Goal: Task Accomplishment & Management: Use online tool/utility

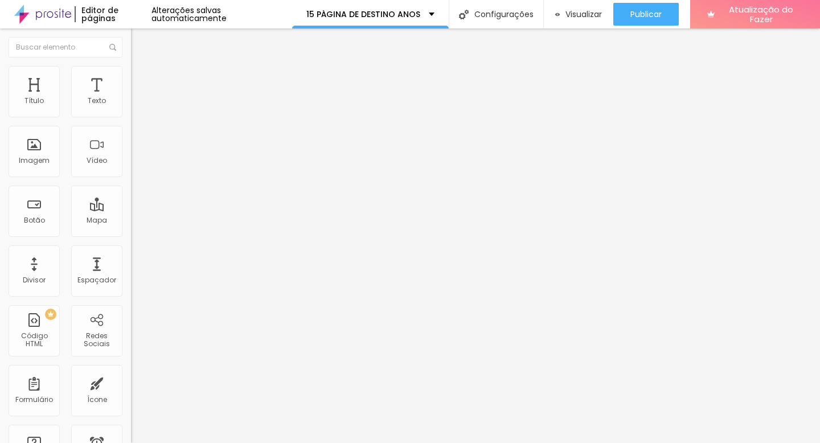
click at [131, 107] on input "Quero RECEBER O Orçamento Personalizado" at bounding box center [199, 101] width 137 height 11
paste input "eternizar meu sonho agora"
drag, startPoint x: 48, startPoint y: 123, endPoint x: 2, endPoint y: 124, distance: 46.7
click at [131, 124] on div "Texto Quero eternizar meu sonho agora Alinhamento Tamanho Normal Pequeno Normal…" at bounding box center [196, 175] width 131 height 172
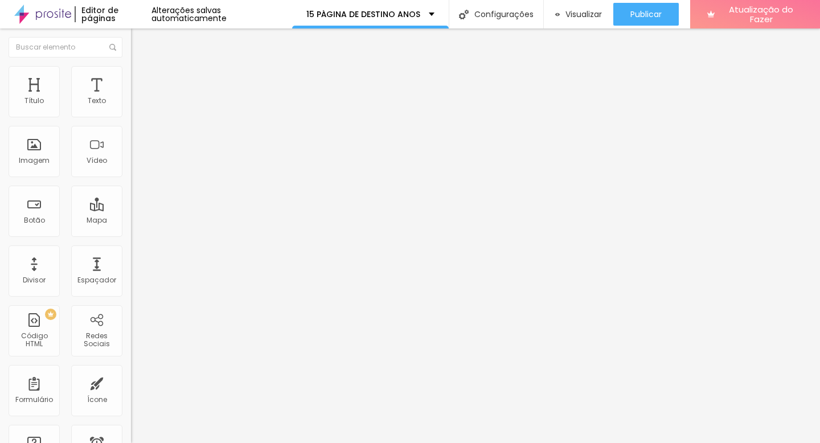
type input "Quero eternizar meu sonho agora"
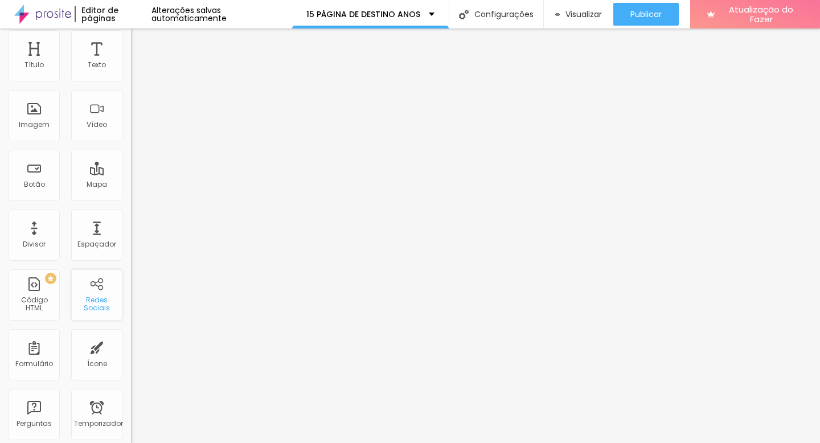
scroll to position [102, 0]
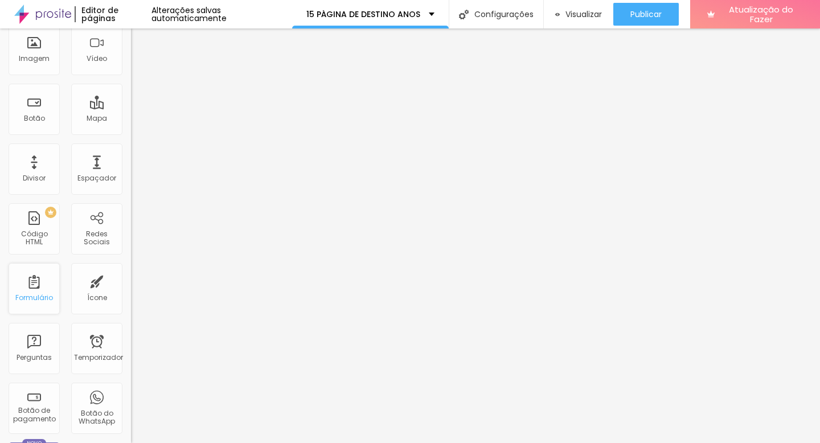
click at [34, 292] on div "Formulário" at bounding box center [34, 288] width 51 height 51
click at [46, 296] on font "Formulário" at bounding box center [34, 298] width 38 height 10
click at [39, 290] on div "Formulário" at bounding box center [34, 288] width 51 height 51
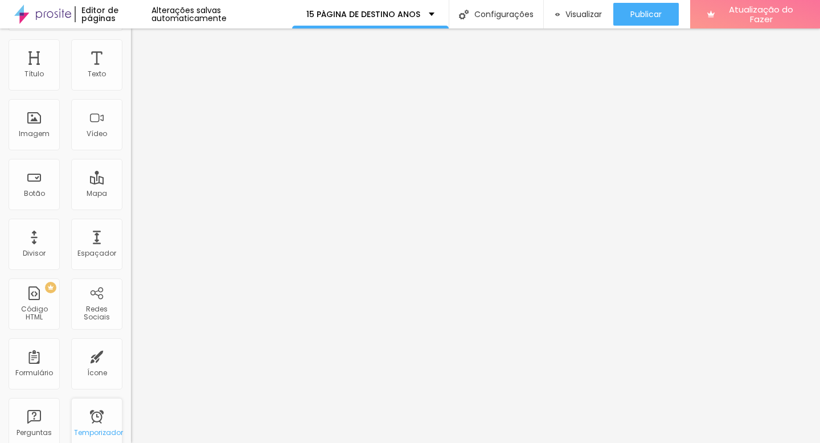
scroll to position [0, 0]
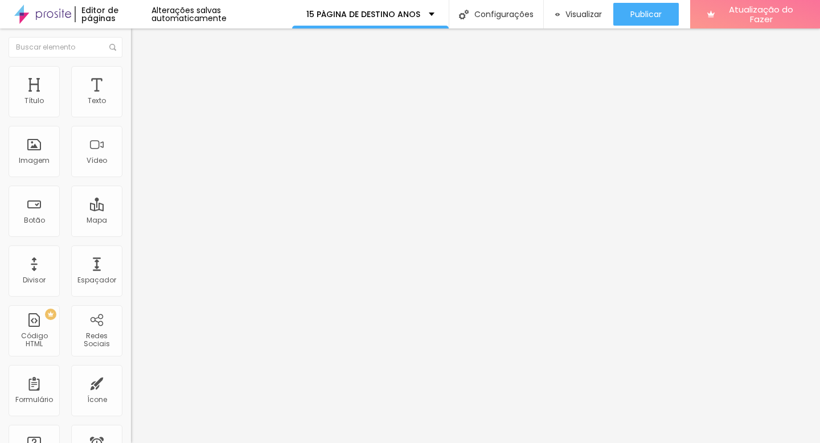
click at [138, 107] on input "9 de outubro de 2025 às 18h54" at bounding box center [165, 101] width 54 height 11
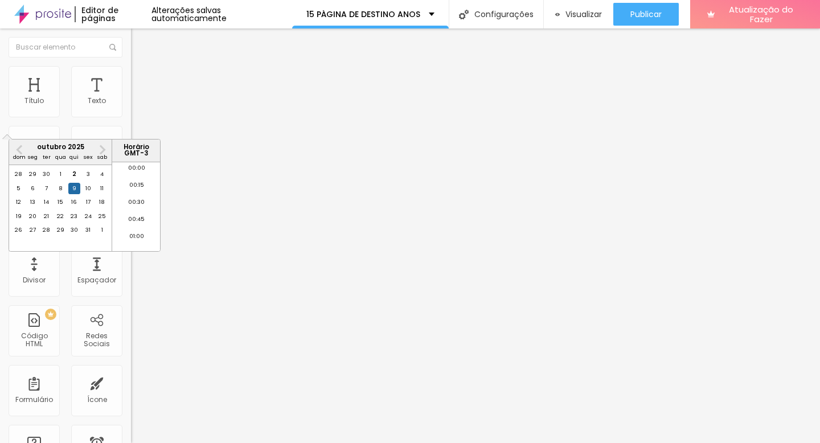
scroll to position [1245, 0]
click at [84, 236] on div "31" at bounding box center [88, 229] width 11 height 11
type input "31 de outubro de 2025 às 18:54"
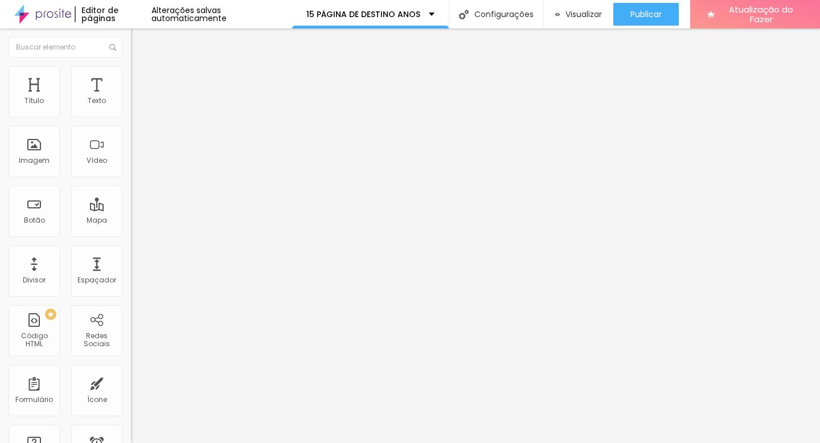
click at [131, 72] on li "Estilo" at bounding box center [196, 71] width 131 height 11
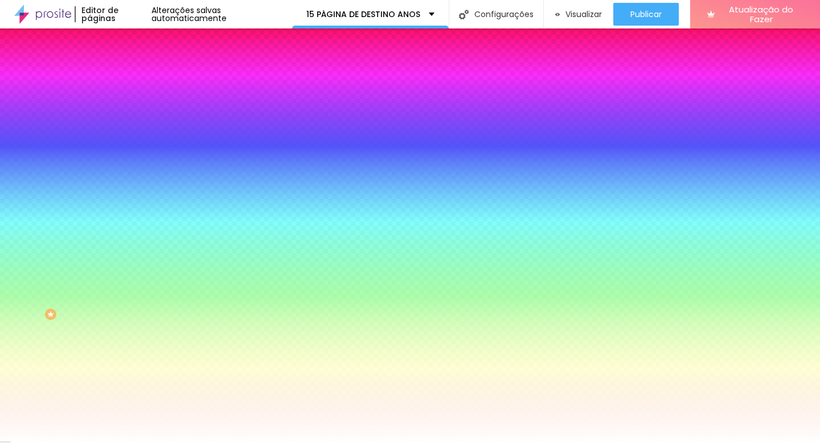
click at [131, 114] on input "#FF4F63" at bounding box center [199, 114] width 137 height 11
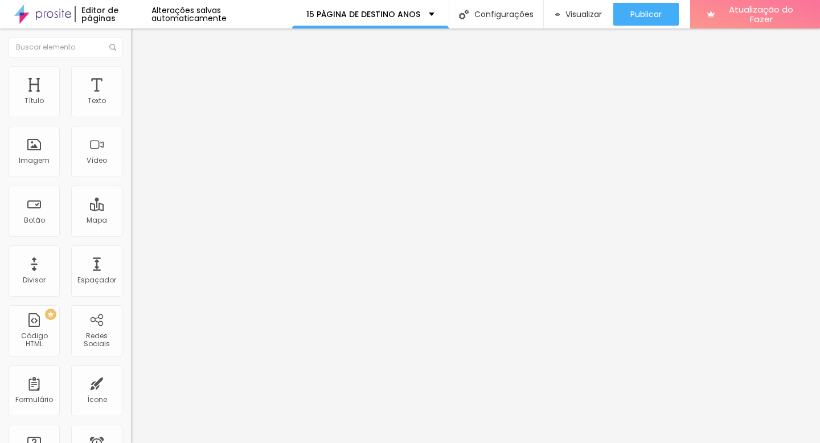
click at [141, 76] on font "Estilo" at bounding box center [150, 74] width 18 height 10
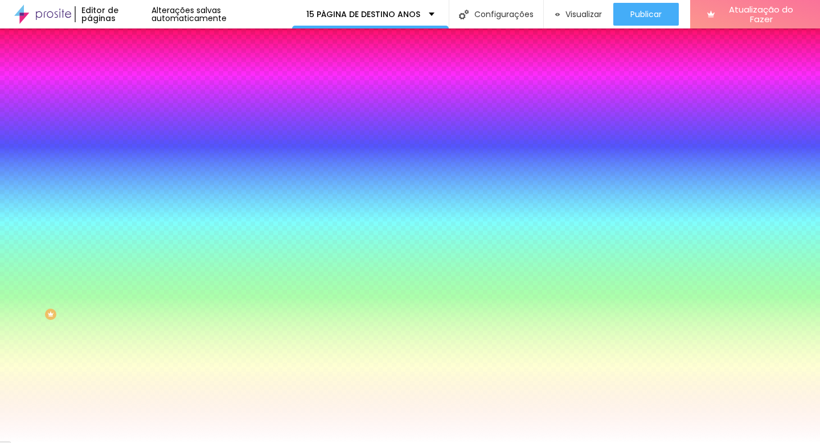
click at [131, 117] on input "#FF4F63" at bounding box center [199, 114] width 137 height 11
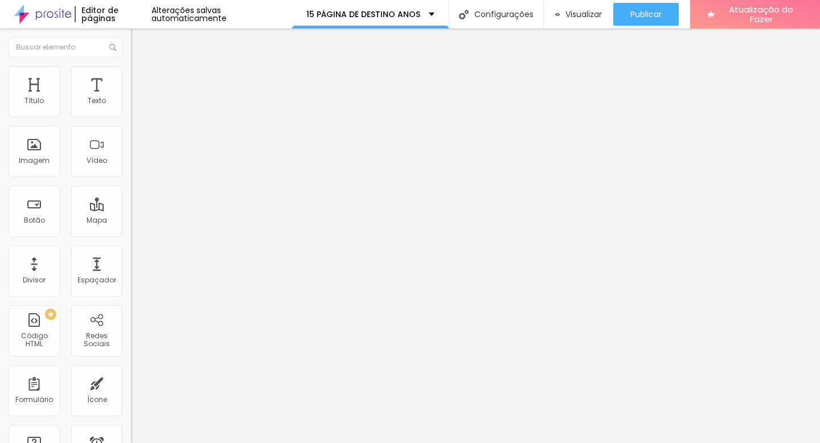
click at [138, 111] on div "15ANOS" at bounding box center [196, 106] width 116 height 10
click at [141, 79] on font "Estilo" at bounding box center [150, 74] width 18 height 10
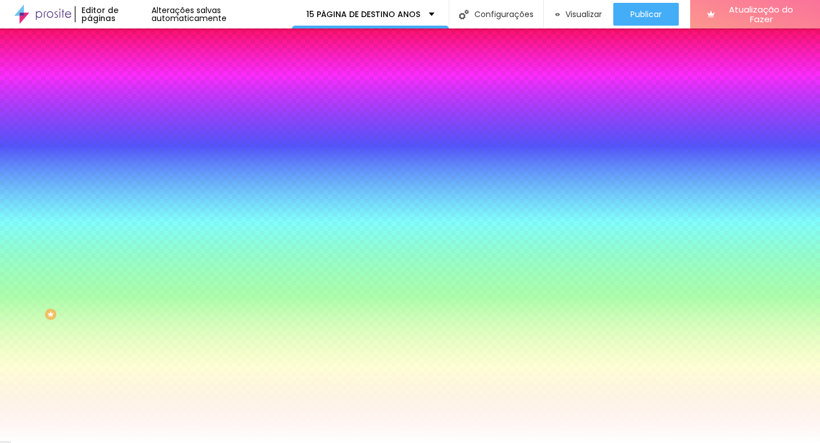
click at [141, 67] on font "Conteúdo" at bounding box center [158, 62] width 35 height 10
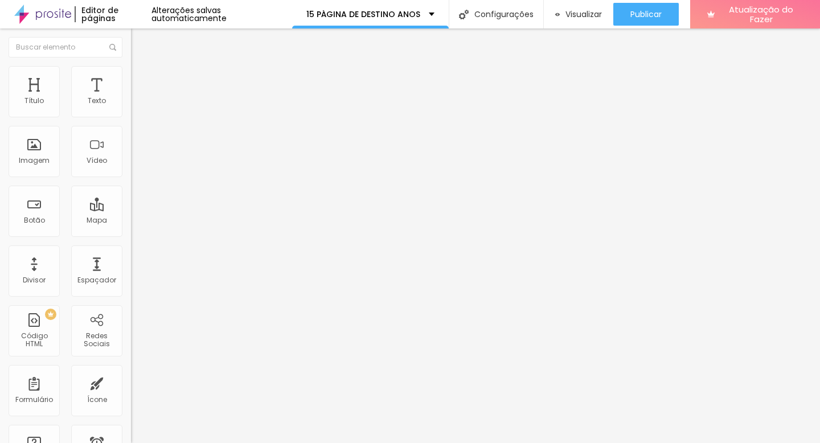
click at [138, 110] on font "ENSAIO 15 ANOS" at bounding box center [164, 106] width 53 height 10
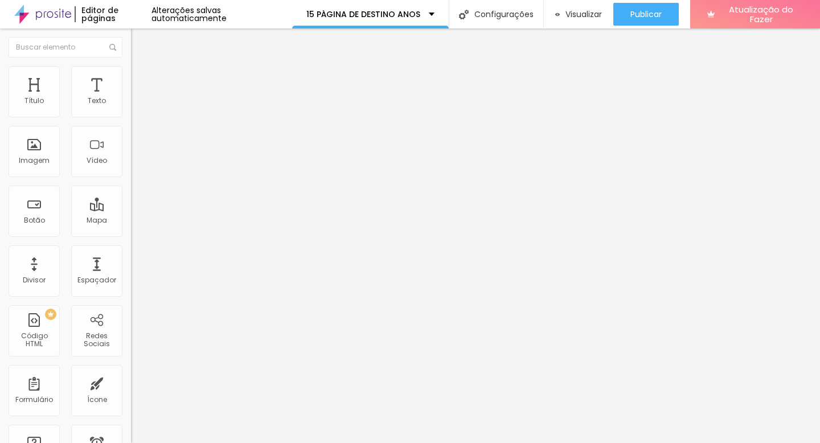
drag, startPoint x: 364, startPoint y: 246, endPoint x: 194, endPoint y: 232, distance: 170.8
type input "celebremomentos.contato@gmail.con"
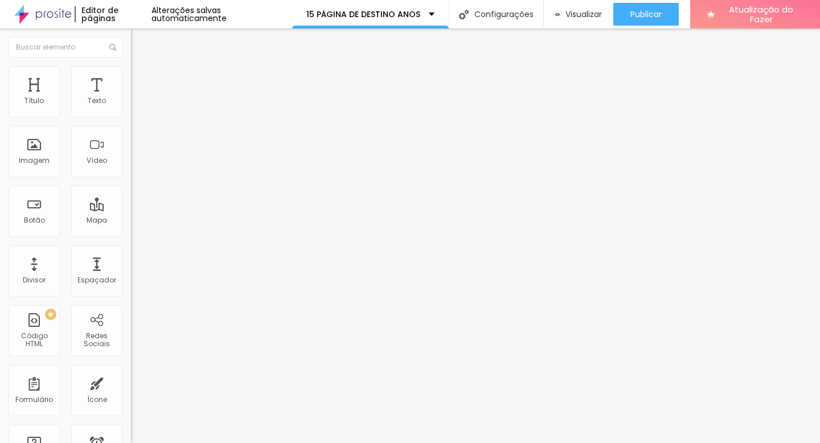
type input "C"
type input "contato.celebremomentos@gmail.com"
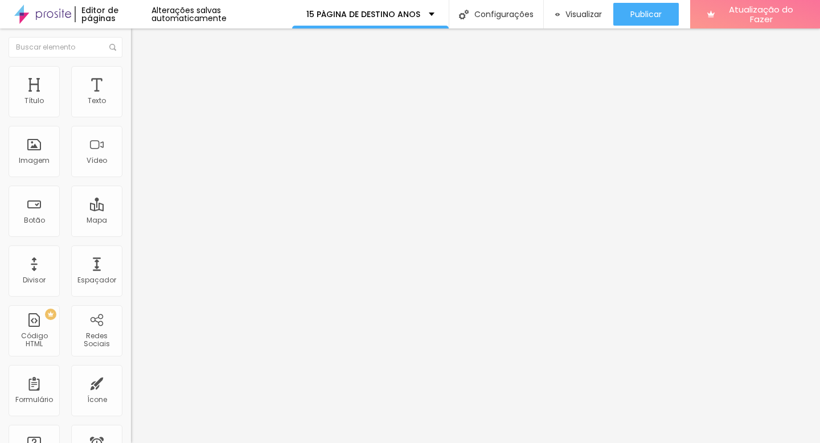
drag, startPoint x: 343, startPoint y: 313, endPoint x: 302, endPoint y: 262, distance: 65.2
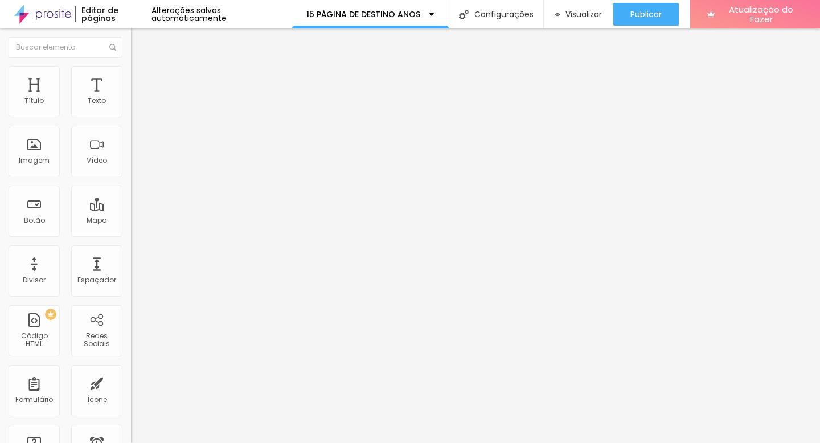
drag, startPoint x: 298, startPoint y: 320, endPoint x: 224, endPoint y: 321, distance: 74.0
type input "Telefone"
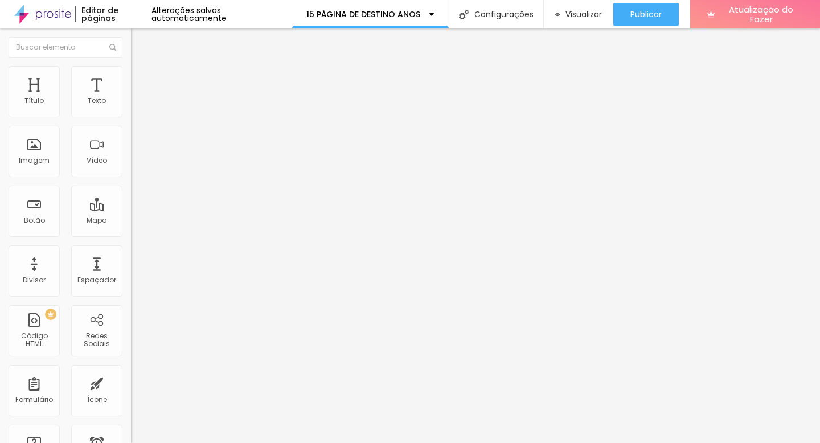
type input "("
type input "(xx) xxxxx-xxxx"
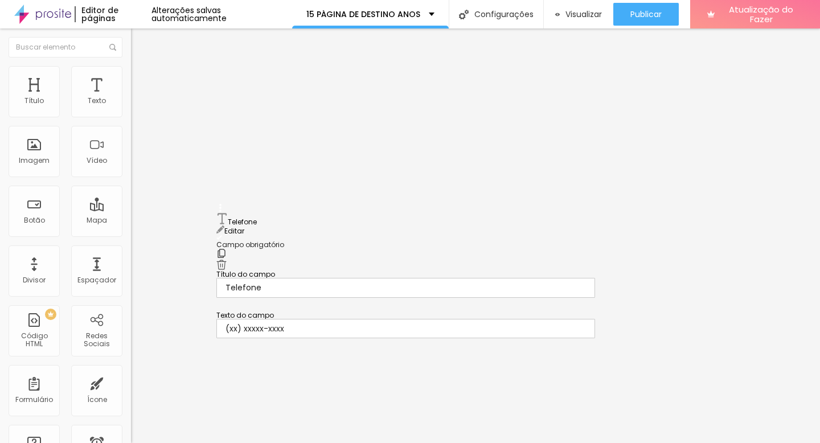
drag, startPoint x: 222, startPoint y: 282, endPoint x: 220, endPoint y: 228, distance: 53.6
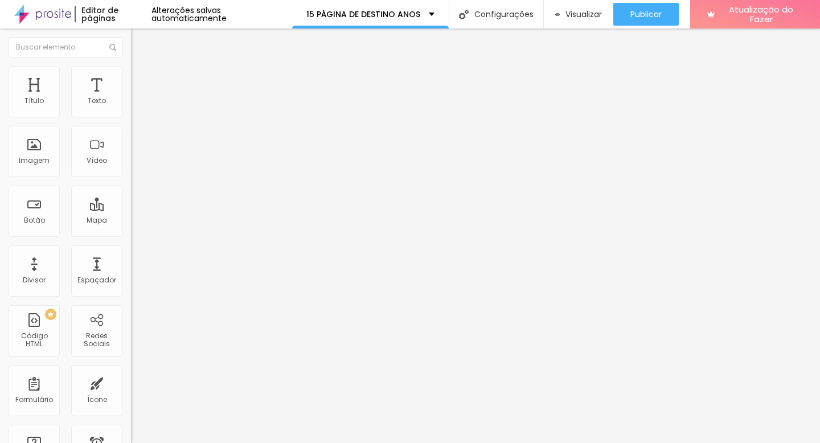
type input "Contato base"
drag, startPoint x: 220, startPoint y: 199, endPoint x: 221, endPoint y: 286, distance: 87.7
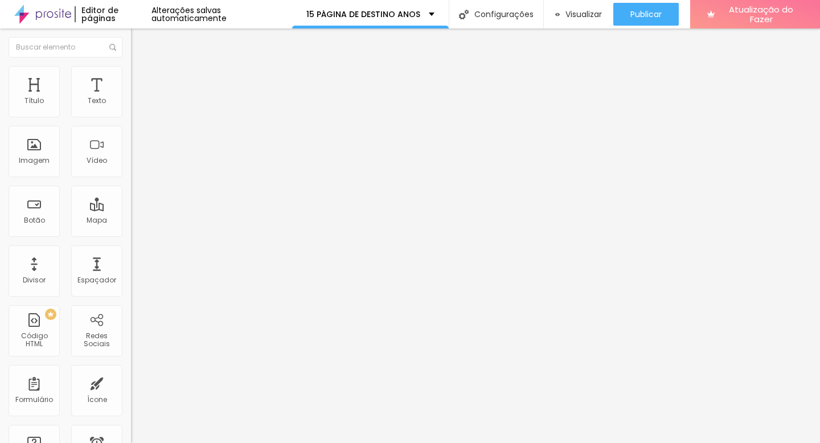
scroll to position [0, 0]
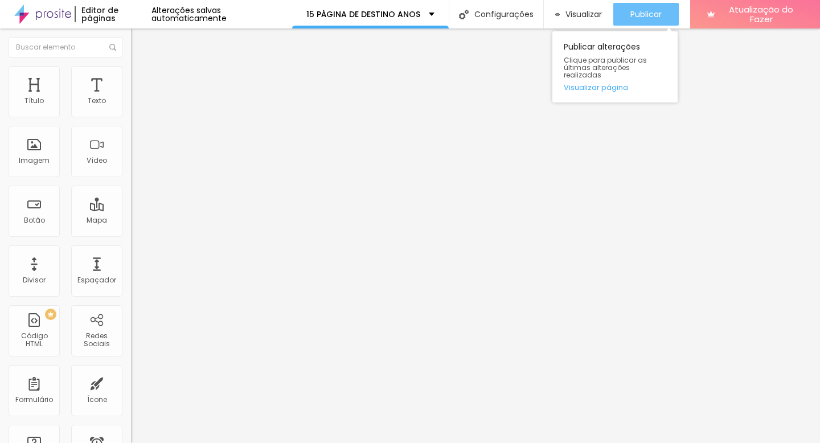
click at [649, 10] on font "Publicar" at bounding box center [645, 14] width 31 height 11
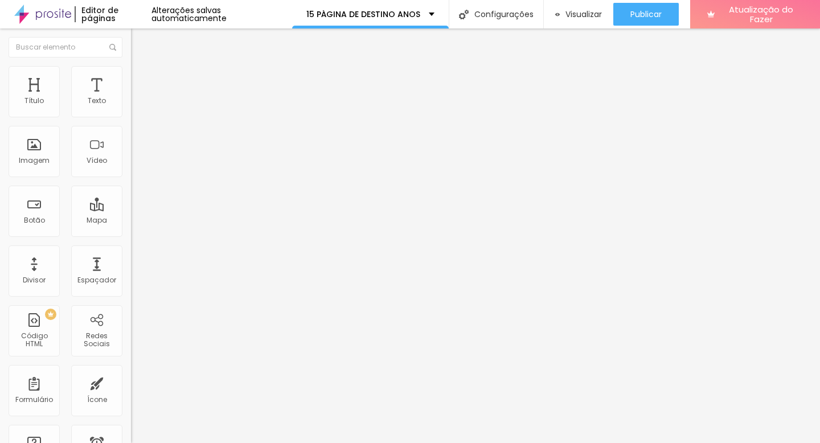
click at [131, 115] on img at bounding box center [134, 118] width 7 height 7
type input "T"
type input "WhatsApp"
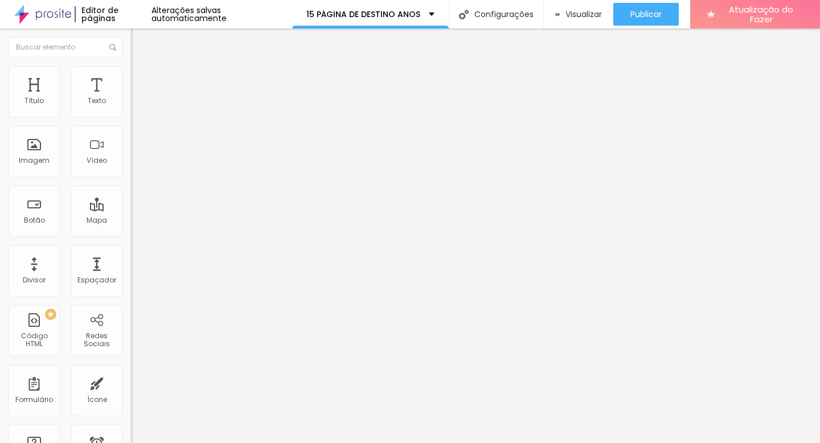
click at [131, 107] on input "Quero eternizar meu sonho agora" at bounding box center [199, 101] width 137 height 11
paste input "Também quero viver essa experiência!"
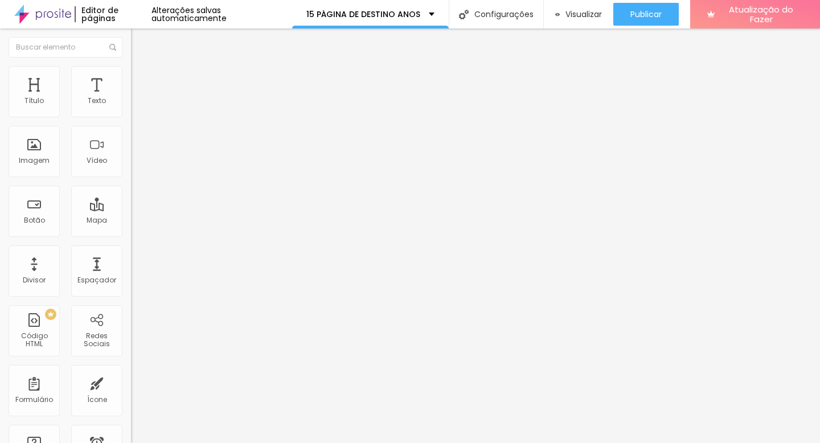
type input "Também quero viver essa experiência!"
click at [138, 98] on font "Adicionar imagem" at bounding box center [171, 93] width 67 height 10
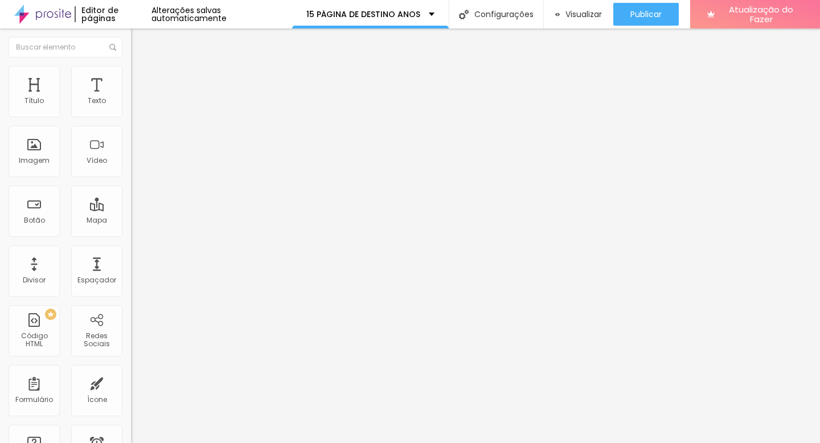
click at [429, 8] on div "15 PÁGINA DE DESTINO ANOS" at bounding box center [370, 14] width 157 height 28
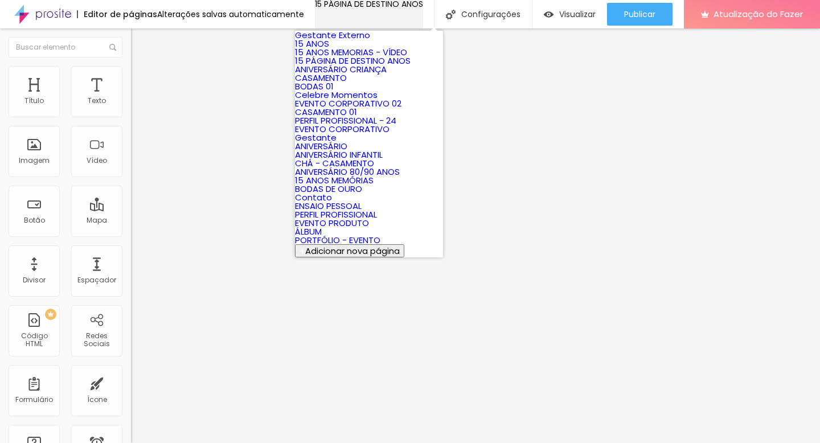
click at [423, 8] on div "15 PÁGINA DE DESTINO ANOS" at bounding box center [369, 4] width 108 height 8
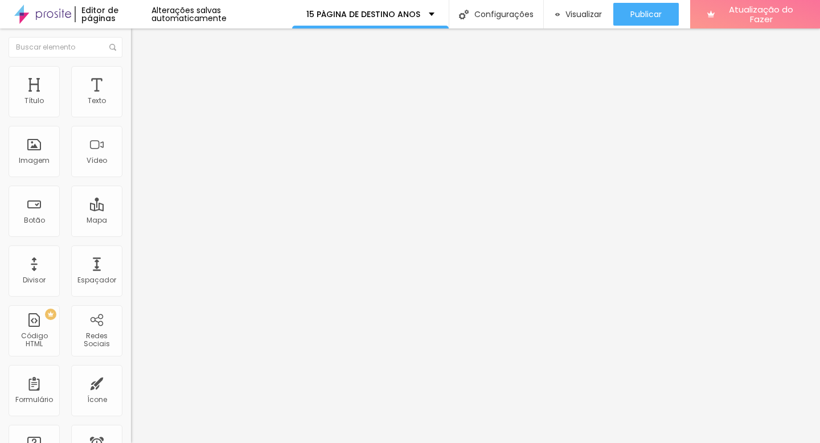
click at [225, 15] on font "Alterações salvas automaticamente" at bounding box center [188, 14] width 75 height 19
click at [131, 178] on span "Original" at bounding box center [144, 173] width 27 height 10
click at [131, 191] on div "Padrão 4:3" at bounding box center [196, 187] width 131 height 7
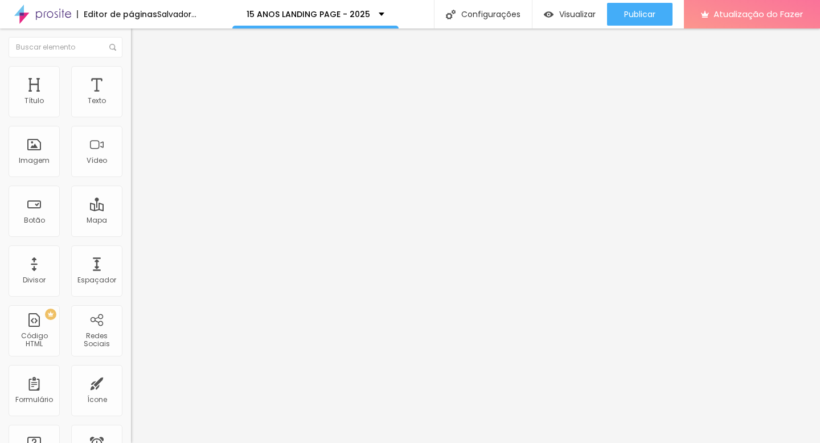
click at [131, 208] on div "Cinema 16:9 Padrão 4:3 Quadrado 1:1 Original" at bounding box center [196, 192] width 131 height 31
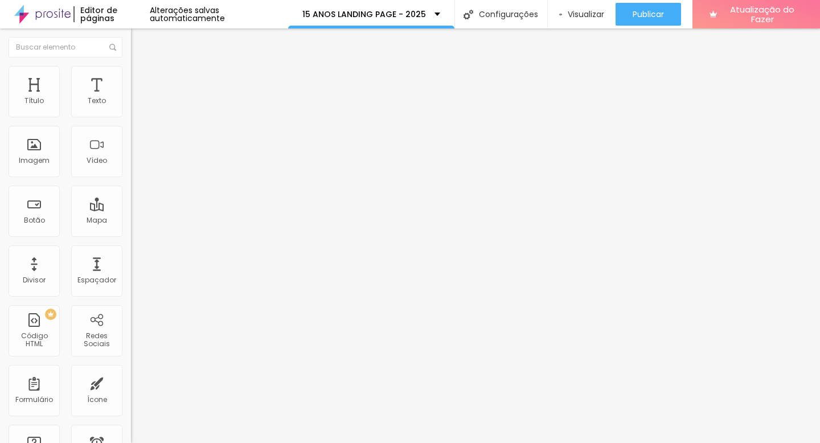
click at [131, 184] on div "Cinema 16:9" at bounding box center [196, 180] width 131 height 7
click at [131, 195] on div "Padrão 4:3" at bounding box center [196, 191] width 131 height 7
click at [131, 203] on span "Quadrado" at bounding box center [149, 198] width 37 height 10
click at [141, 79] on font "Estilo" at bounding box center [150, 74] width 18 height 10
type input "25"
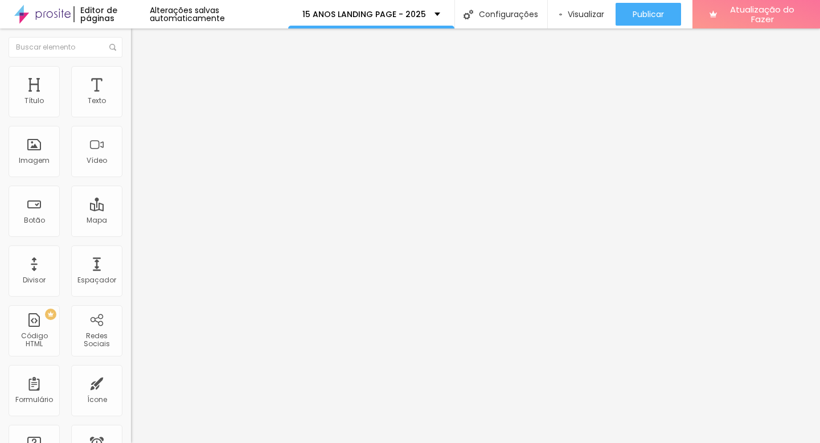
type input "25"
type input "20"
type input "15"
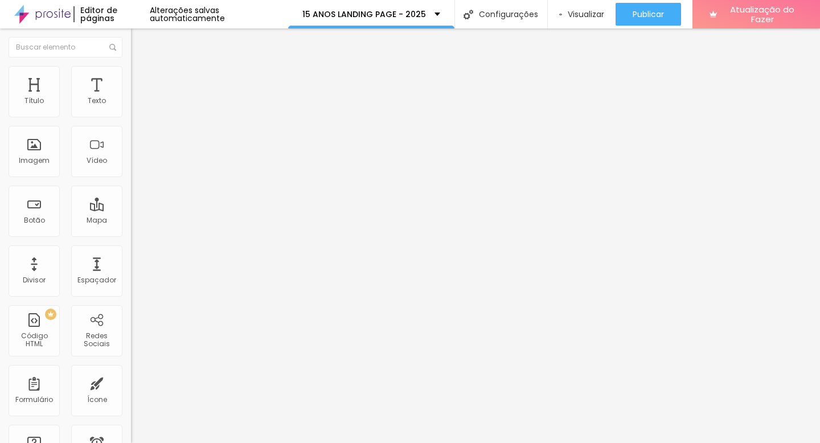
type input "20"
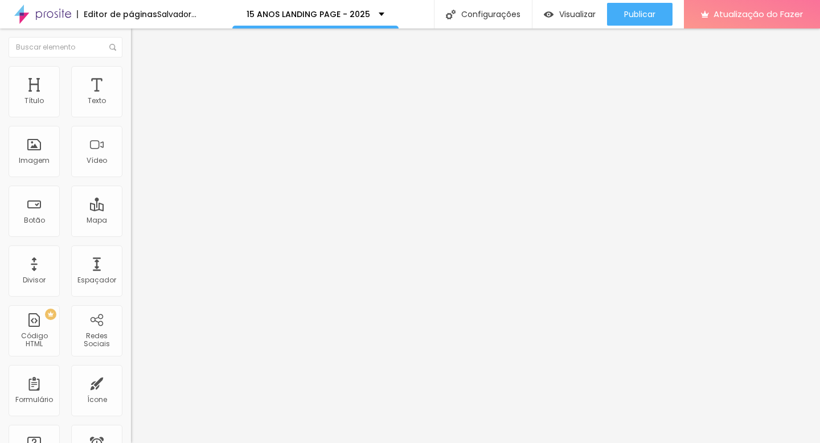
drag, startPoint x: 48, startPoint y: 124, endPoint x: 23, endPoint y: 127, distance: 25.4
type input "20"
click at [131, 117] on input "range" at bounding box center [167, 112] width 73 height 9
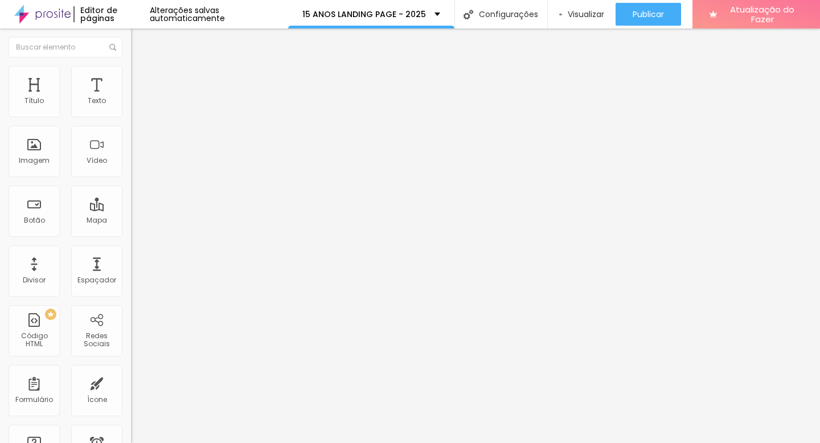
click at [141, 79] on font "Avançado" at bounding box center [160, 74] width 38 height 10
click at [141, 67] on font "Estilo" at bounding box center [150, 62] width 18 height 10
click at [30, 162] on font "Imagem" at bounding box center [34, 160] width 31 height 10
click at [34, 153] on div "Imagem" at bounding box center [34, 151] width 51 height 51
click at [131, 98] on span "Adicionar imagem" at bounding box center [167, 93] width 73 height 10
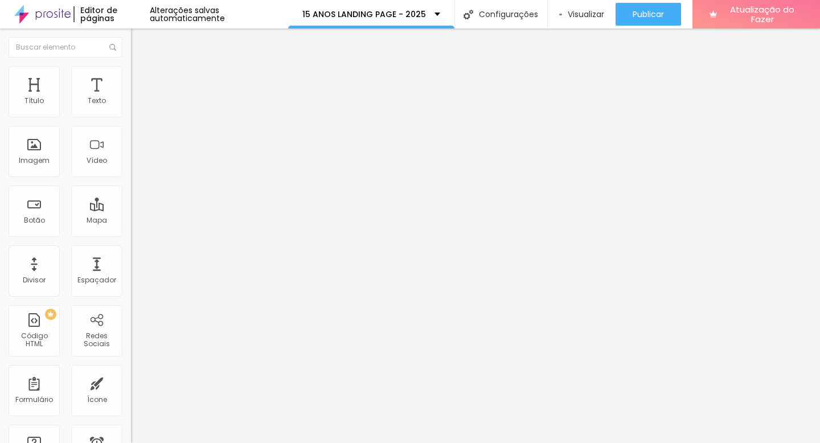
scroll to position [105, 0]
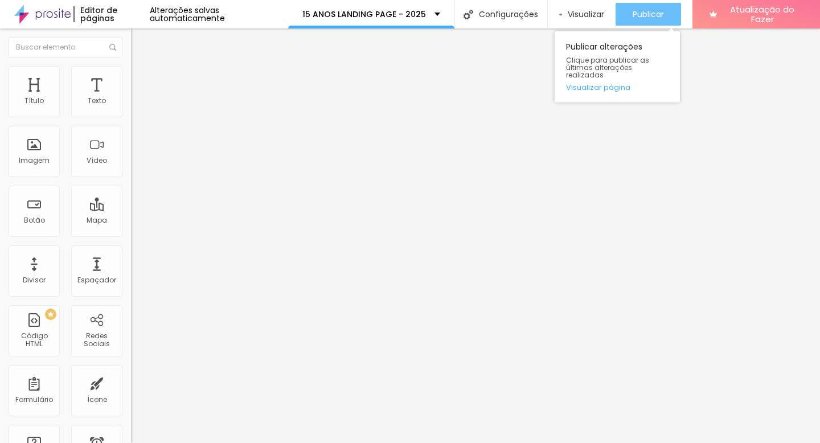
click at [677, 15] on button "Publicar" at bounding box center [647, 14] width 65 height 23
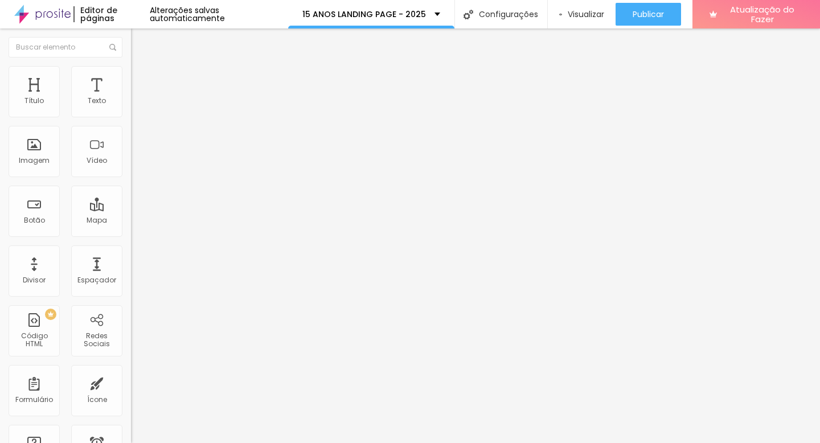
click at [131, 71] on img at bounding box center [136, 71] width 10 height 10
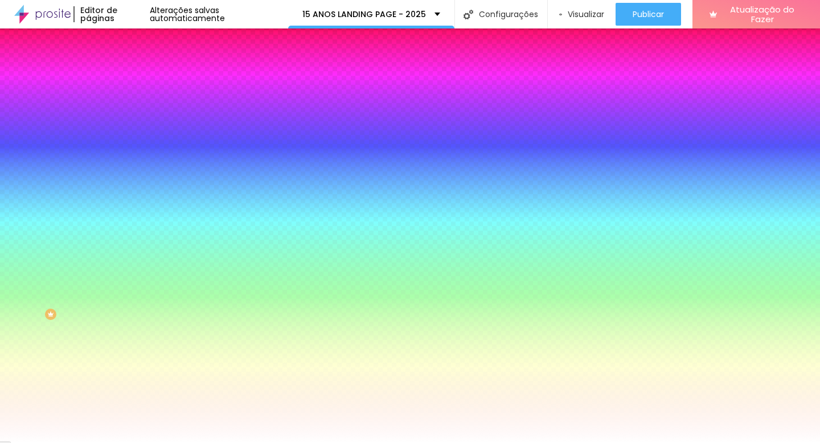
click at [131, 236] on input "#FFFFFF" at bounding box center [199, 229] width 137 height 11
paste input "4F63"
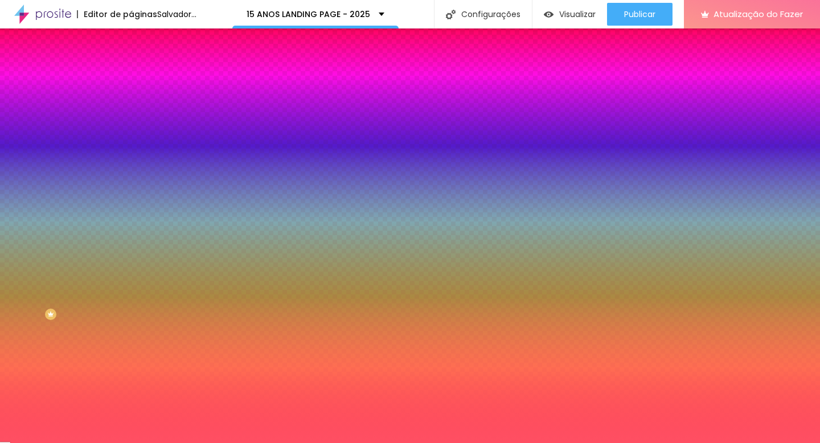
type input "#FFFFFF"
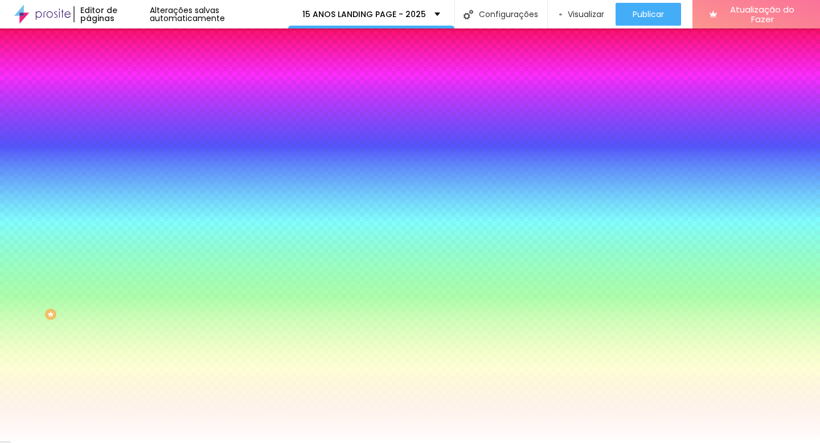
click at [131, 77] on img at bounding box center [136, 82] width 10 height 10
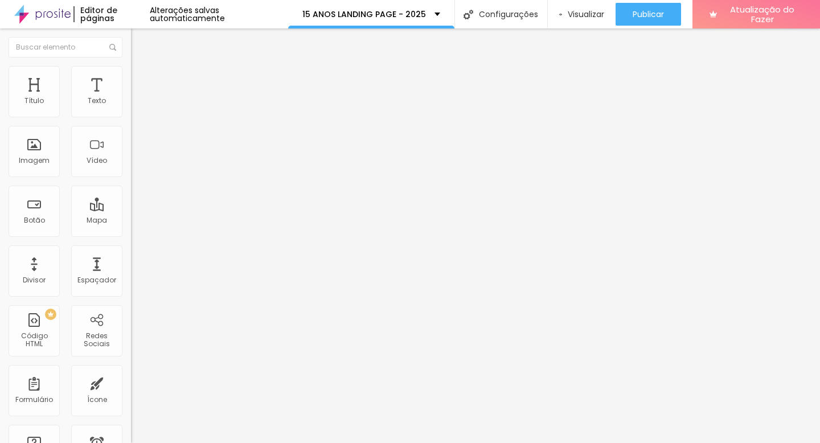
click at [131, 68] on ul "Conteúdo Estilo Avançado" at bounding box center [196, 72] width 131 height 34
click at [131, 73] on img at bounding box center [136, 71] width 10 height 10
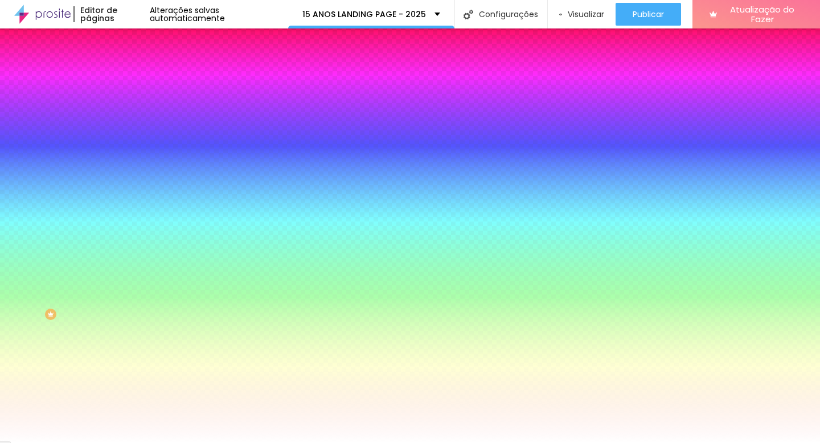
click at [131, 97] on font "Botão" at bounding box center [141, 92] width 21 height 10
click at [131, 159] on button "button" at bounding box center [139, 153] width 16 height 12
paste input "FF4F63"
type input "#FF4F63"
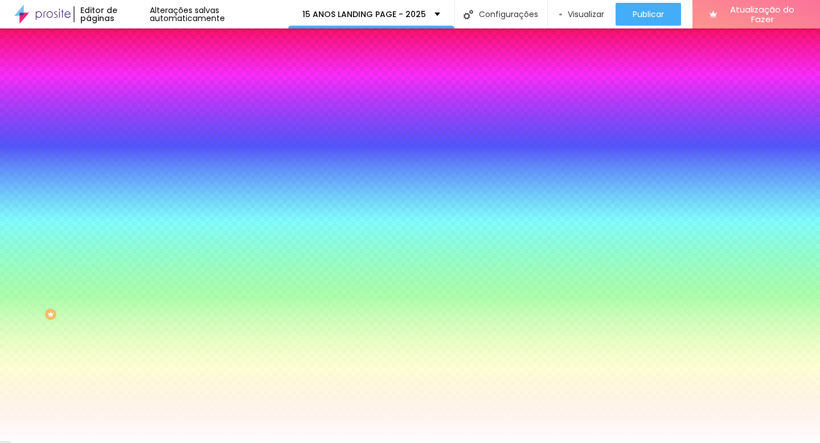
click at [40, 442] on div at bounding box center [410, 443] width 820 height 0
click at [135, 190] on icon "button" at bounding box center [138, 190] width 7 height 7
click at [212, 442] on div at bounding box center [410, 450] width 820 height 0
paste input "FF4F63"
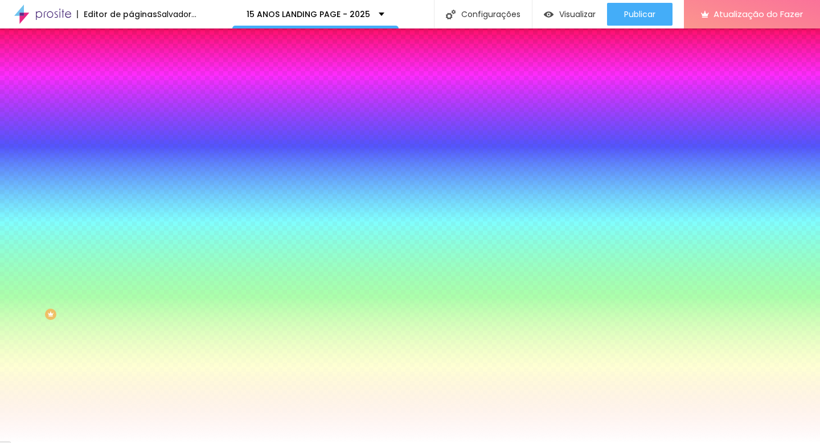
type input "#FF4F63"
click at [270, 442] on div at bounding box center [410, 443] width 820 height 0
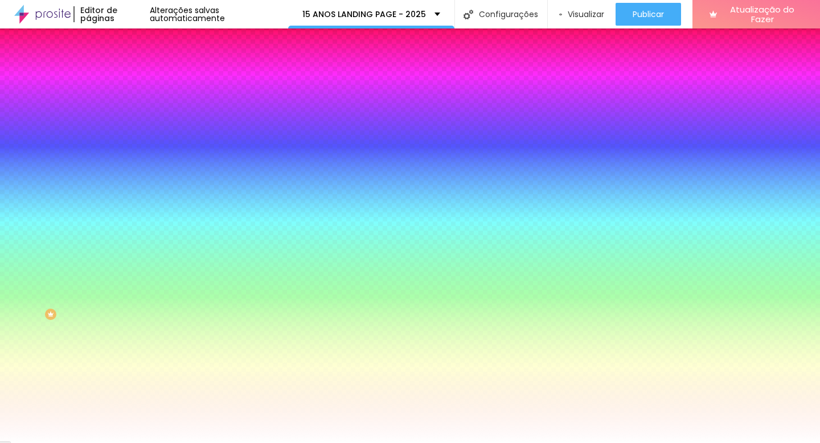
click at [135, 191] on icon "button" at bounding box center [138, 190] width 7 height 7
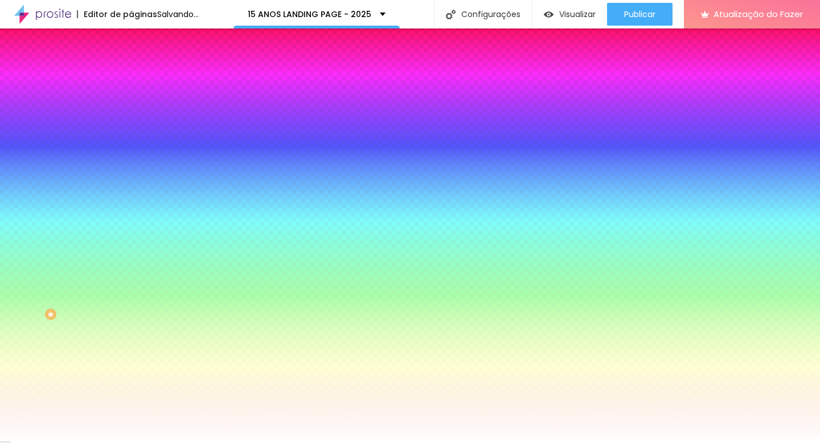
drag, startPoint x: 212, startPoint y: 325, endPoint x: 214, endPoint y: 360, distance: 34.8
click at [214, 360] on div at bounding box center [410, 221] width 820 height 443
click at [256, 442] on div at bounding box center [410, 443] width 820 height 0
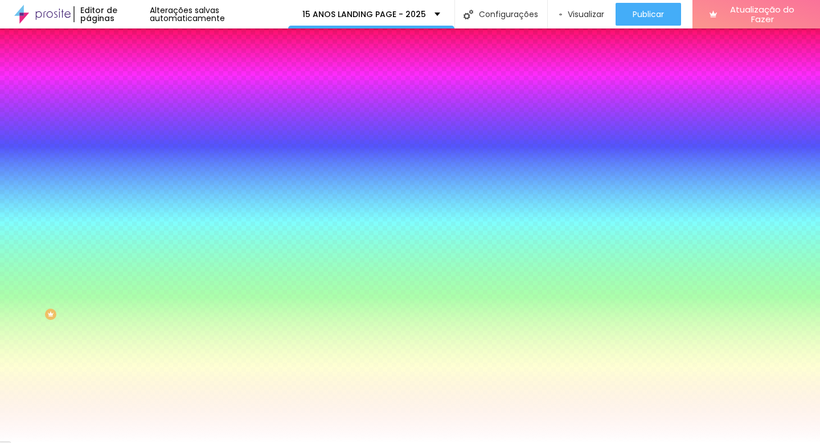
click at [140, 151] on icon "button" at bounding box center [141, 150] width 2 height 2
drag, startPoint x: 140, startPoint y: 194, endPoint x: 209, endPoint y: 196, distance: 69.5
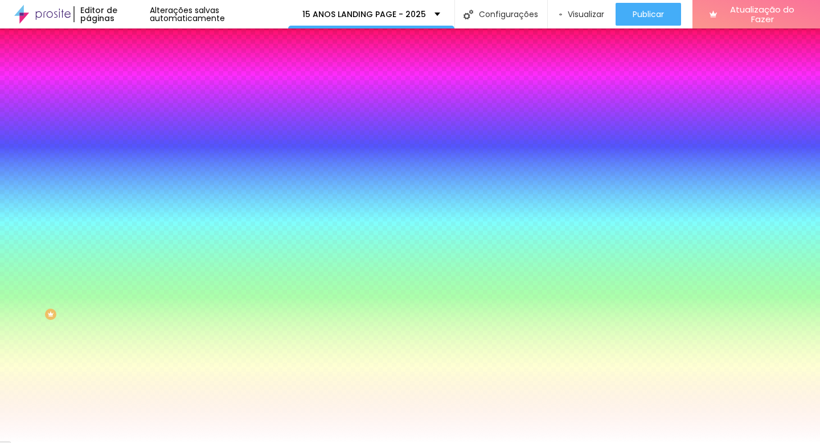
drag, startPoint x: 119, startPoint y: 203, endPoint x: 254, endPoint y: 215, distance: 136.0
type input "1"
type input "30"
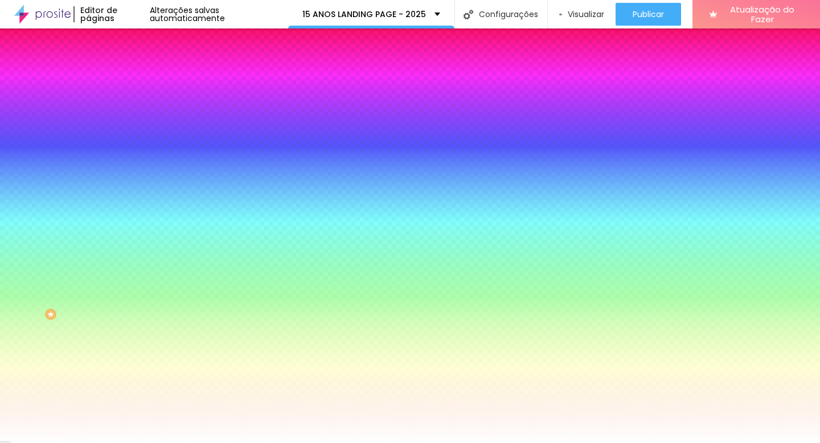
type input "30"
type input "8"
type input "0"
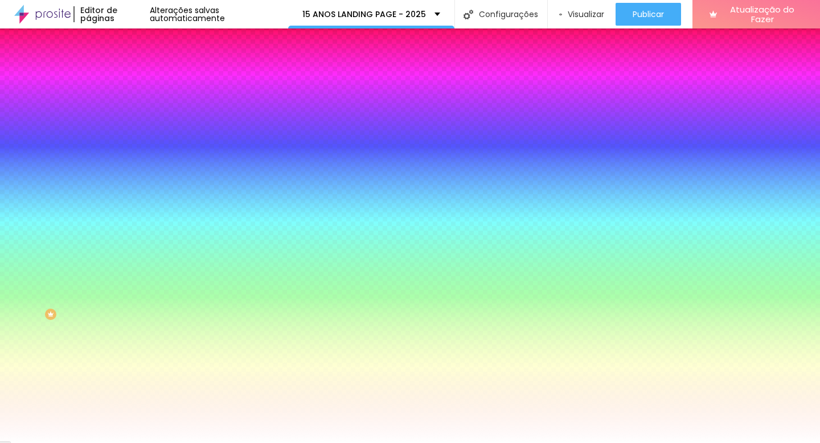
type input "3"
type input "30"
drag, startPoint x: 127, startPoint y: 204, endPoint x: 320, endPoint y: 220, distance: 193.0
type input "30"
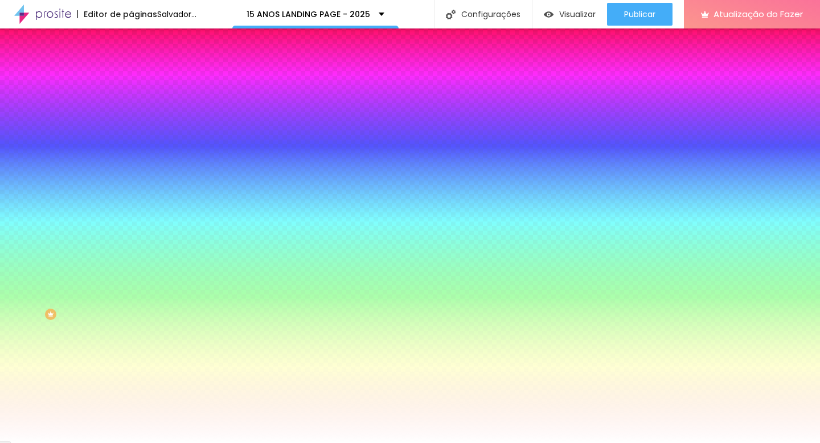
type input "2"
type input "5"
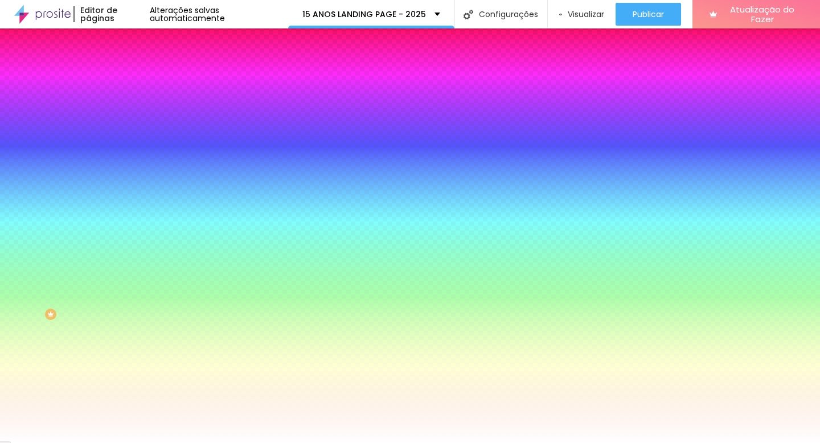
type input "2"
type input "0"
drag, startPoint x: 127, startPoint y: 235, endPoint x: 77, endPoint y: 236, distance: 50.1
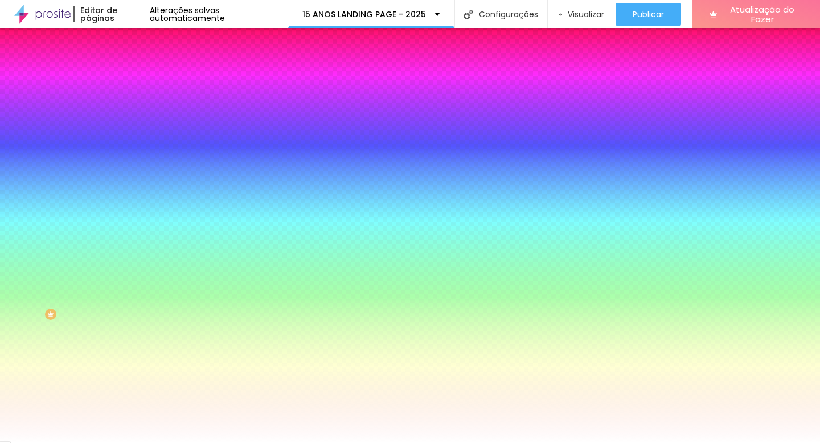
type input "5"
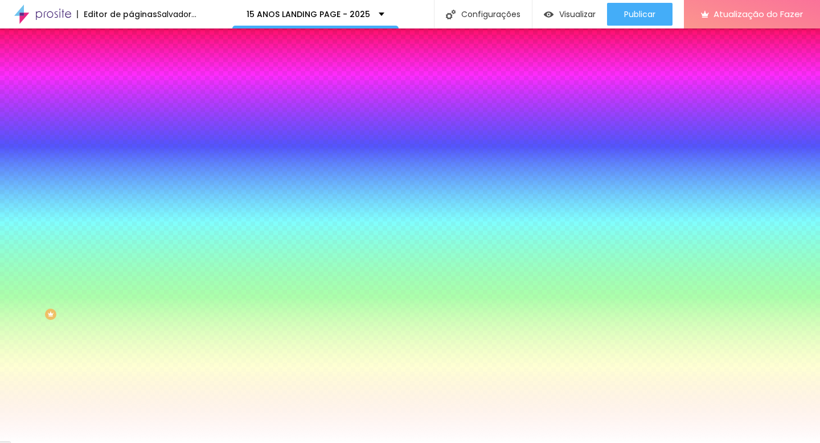
type input "0"
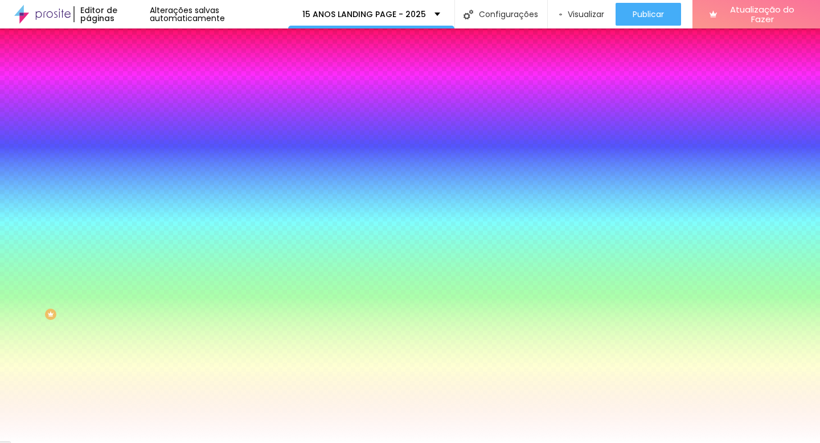
drag, startPoint x: 122, startPoint y: 237, endPoint x: 0, endPoint y: 217, distance: 123.4
click at [318, 442] on div at bounding box center [410, 443] width 820 height 0
click at [131, 66] on li "Conteúdo" at bounding box center [196, 60] width 131 height 11
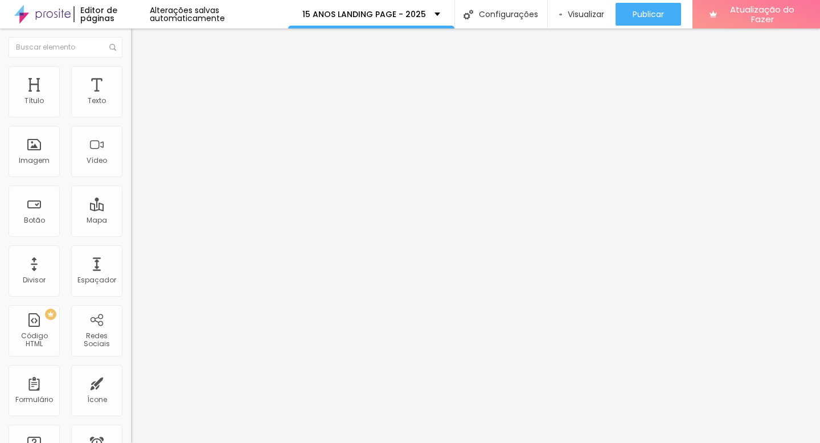
click at [131, 77] on li "Avançado" at bounding box center [196, 82] width 131 height 11
click at [131, 69] on img at bounding box center [136, 71] width 10 height 10
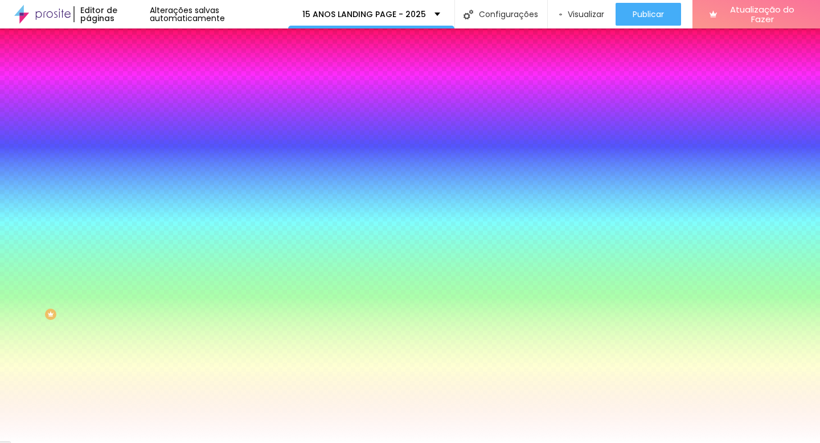
click at [131, 236] on input "#FFFFFF" at bounding box center [199, 229] width 137 height 11
paste input "4F63"
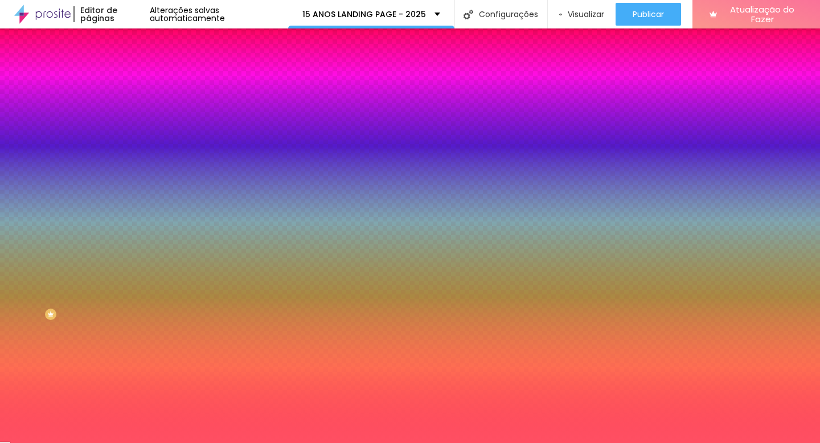
type input "#FFFFFF"
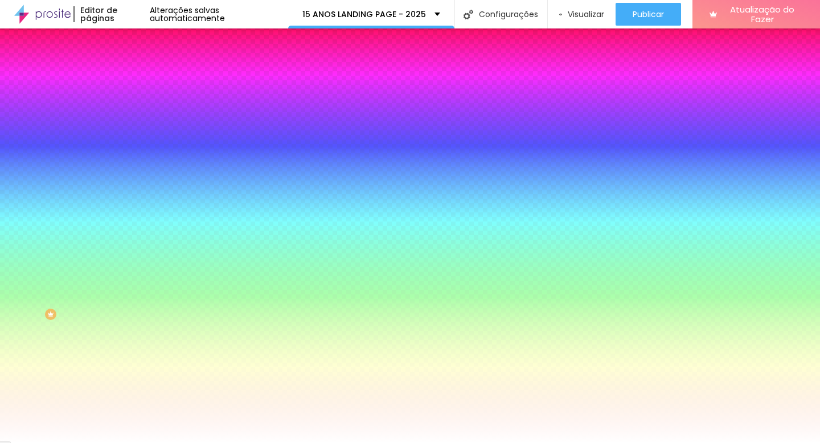
click at [131, 299] on button "button" at bounding box center [139, 293] width 16 height 12
paste input "FF4F63"
type input "#FF4F63"
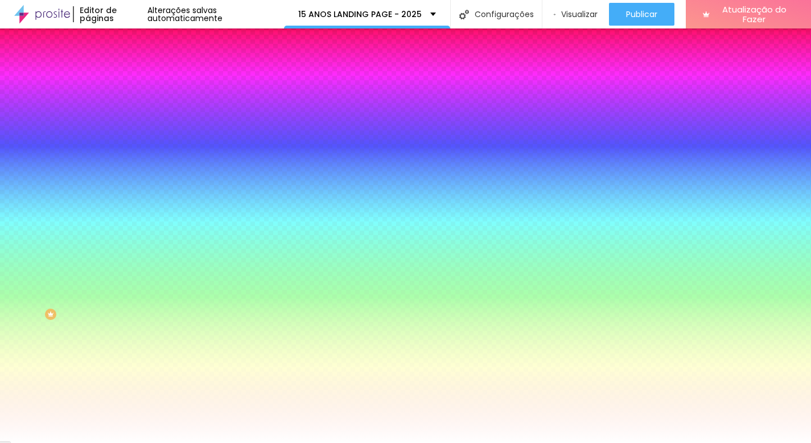
click at [286, 442] on div at bounding box center [405, 443] width 811 height 0
click at [138, 221] on icon "button" at bounding box center [140, 217] width 5 height 8
click at [131, 186] on button "Voltar ao padrão" at bounding box center [169, 178] width 77 height 13
click at [135, 144] on icon "button" at bounding box center [139, 140] width 8 height 8
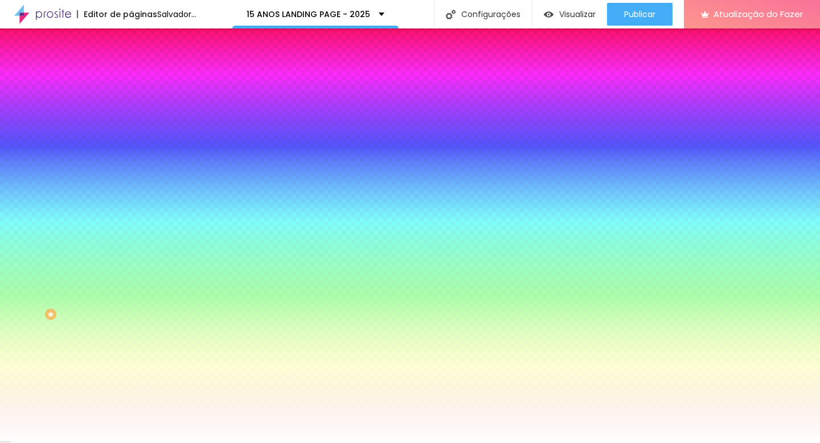
click at [135, 155] on icon "button" at bounding box center [138, 152] width 7 height 7
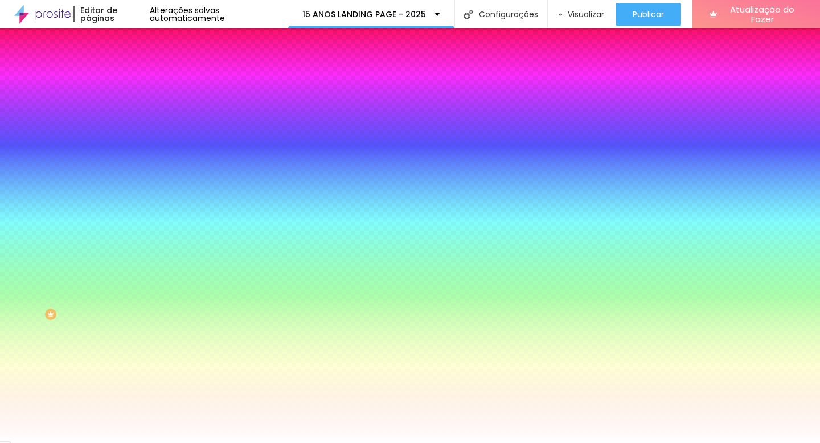
type input "4"
type input "5"
type input "4"
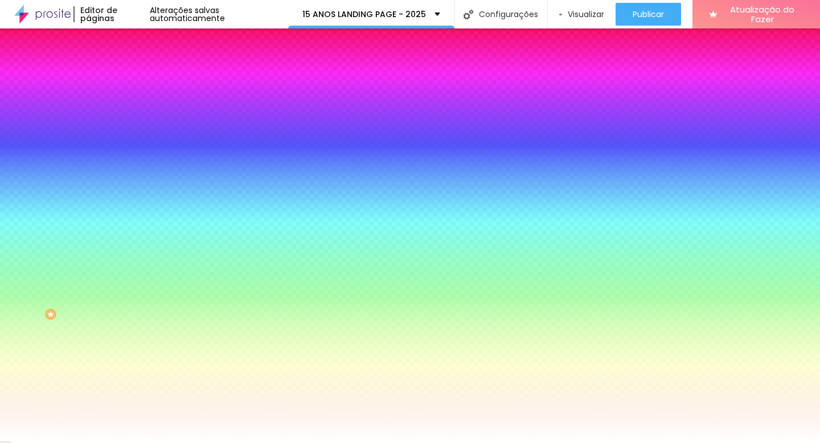
type input "4"
type input "0"
drag, startPoint x: 122, startPoint y: 237, endPoint x: 0, endPoint y: 209, distance: 125.5
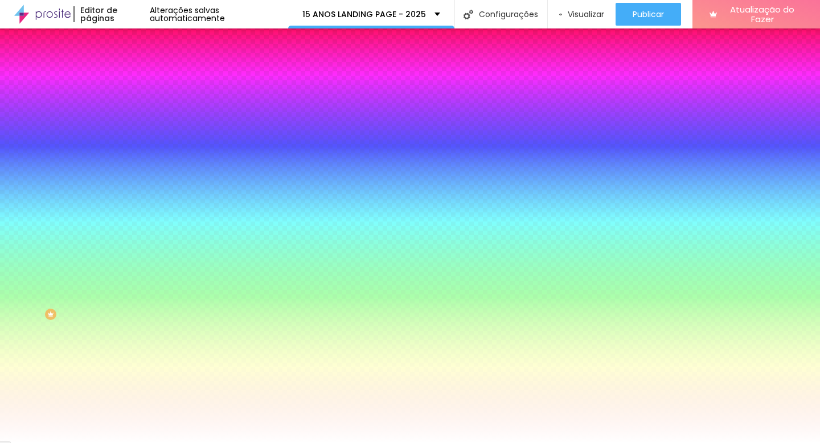
drag, startPoint x: 119, startPoint y: 201, endPoint x: 302, endPoint y: 215, distance: 183.8
click at [302, 215] on body "Editor de páginas Alterações salvas automaticamente 15 ANOS LANDING PAGE - 2025…" at bounding box center [410, 221] width 820 height 443
type input "30"
drag, startPoint x: 124, startPoint y: 204, endPoint x: 278, endPoint y: 219, distance: 154.4
type input "30"
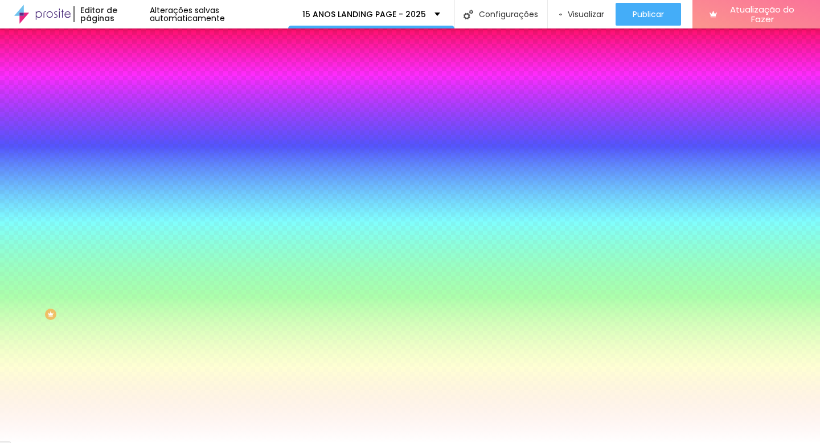
paste input "FF4F63"
type input "#FF4F63"
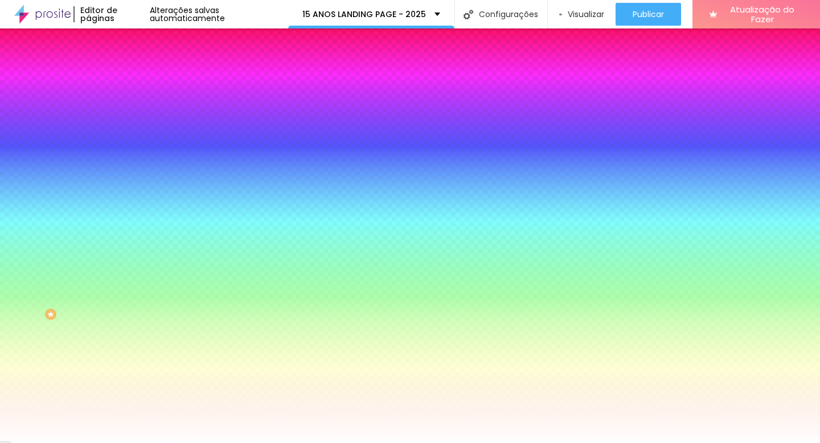
type input "1"
type input "2"
drag, startPoint x: 131, startPoint y: 235, endPoint x: 171, endPoint y: 238, distance: 39.9
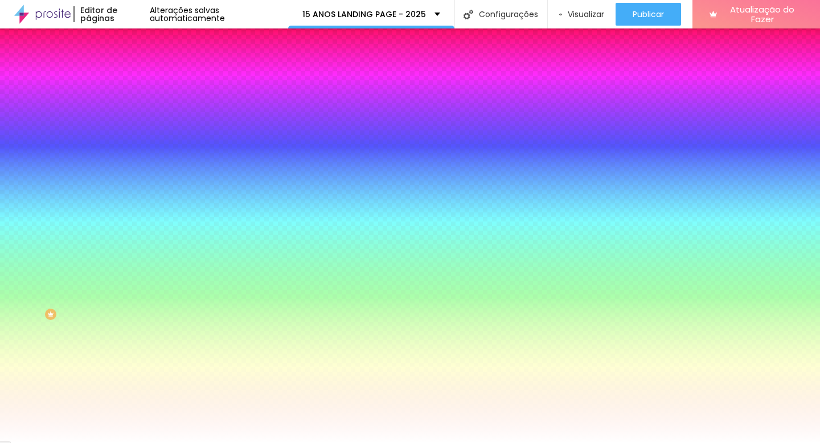
type input "2"
type input "3"
type input "4"
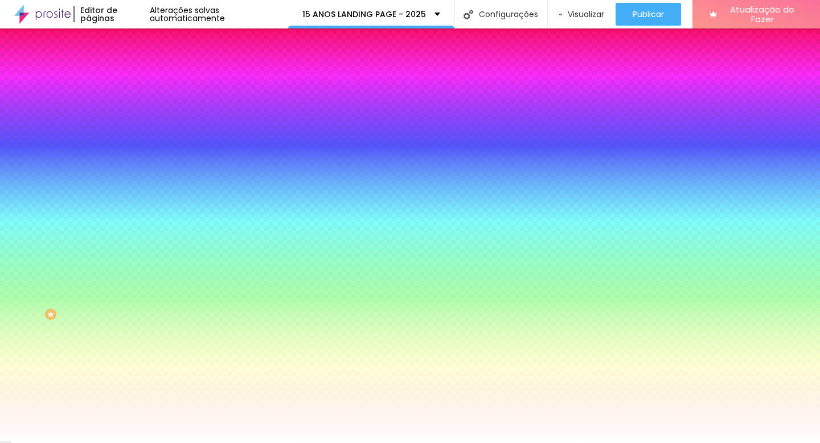
type input "4"
type input "5"
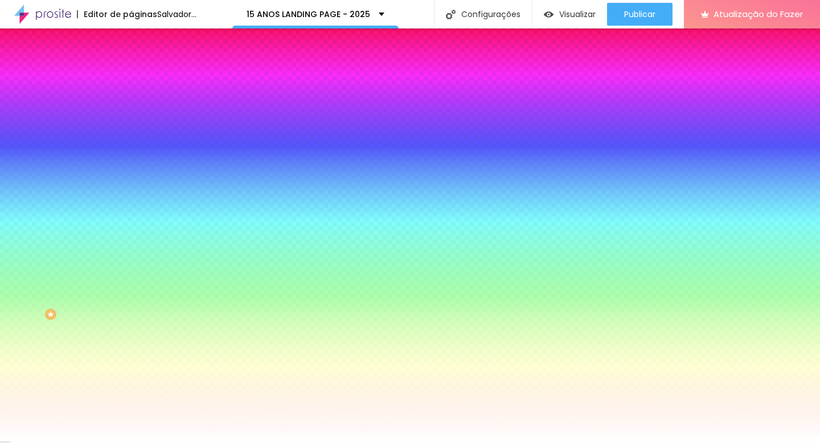
type input "4"
type input "0"
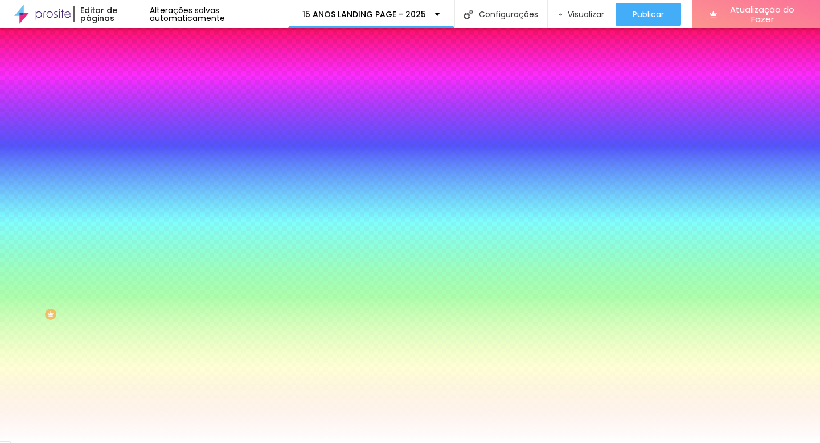
type input "1"
type input "2"
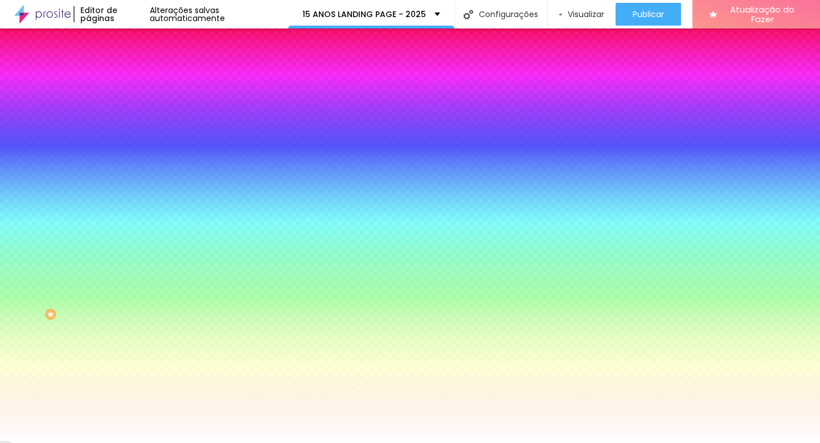
click at [276, 442] on div at bounding box center [410, 443] width 820 height 0
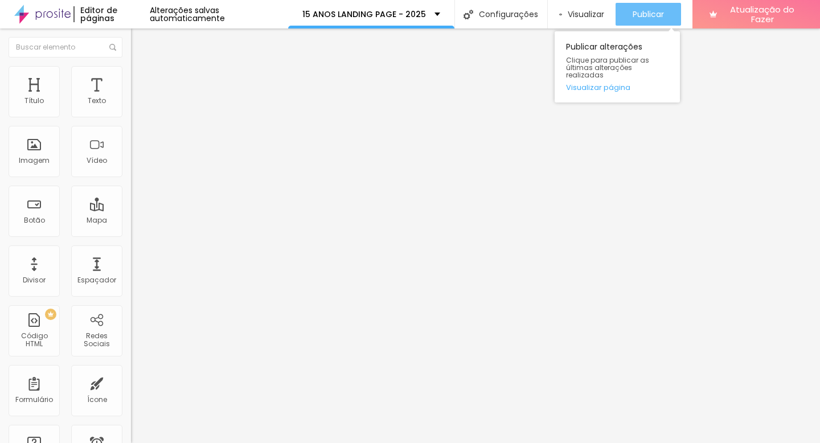
click at [656, 11] on font "Publicar" at bounding box center [647, 14] width 31 height 11
click at [651, 19] on font "Publicar" at bounding box center [647, 14] width 31 height 11
click at [670, 18] on button "Publicar" at bounding box center [647, 14] width 65 height 23
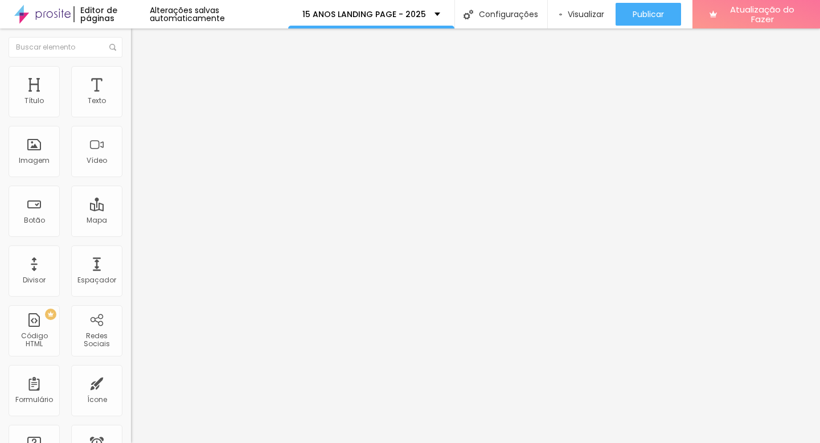
click at [141, 80] on font "Avançado" at bounding box center [160, 85] width 38 height 10
click at [141, 79] on font "Estilo" at bounding box center [150, 74] width 18 height 10
type input "92"
type input "93"
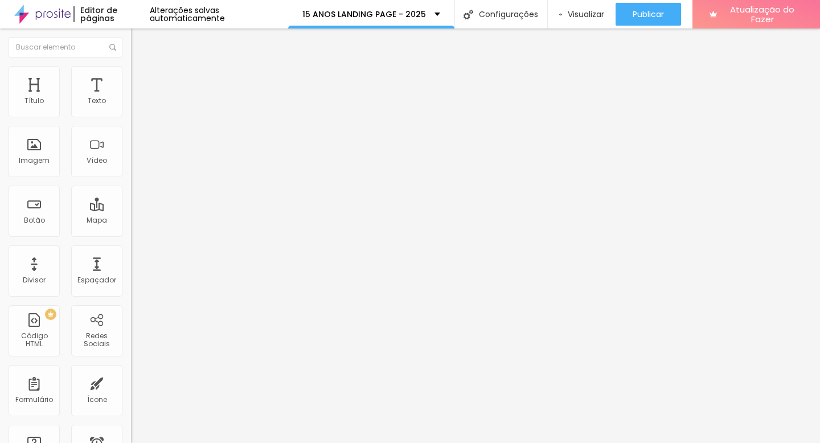
type input "93"
type input "102"
type input "126"
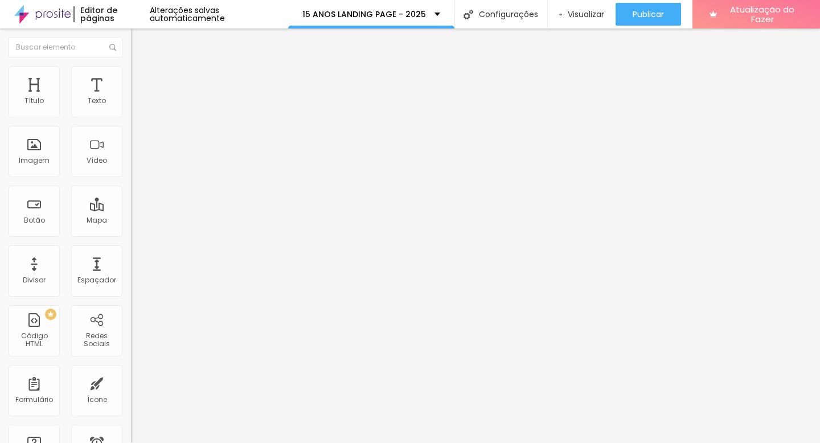
type input "138"
type input "144"
type input "163"
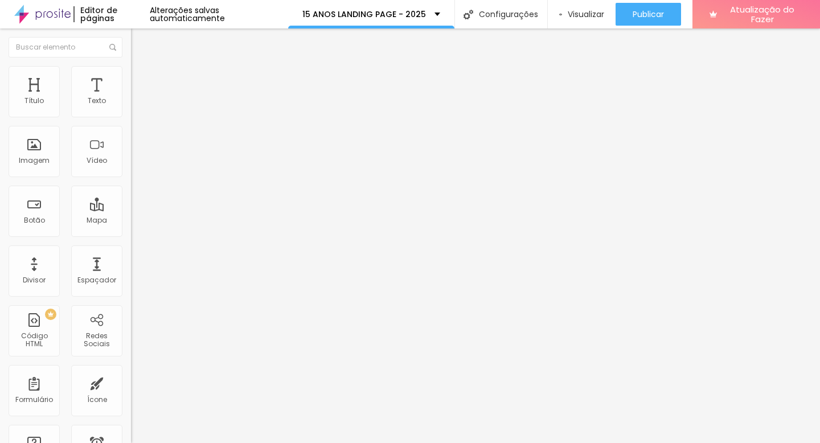
type input "163"
type input "188"
type input "196"
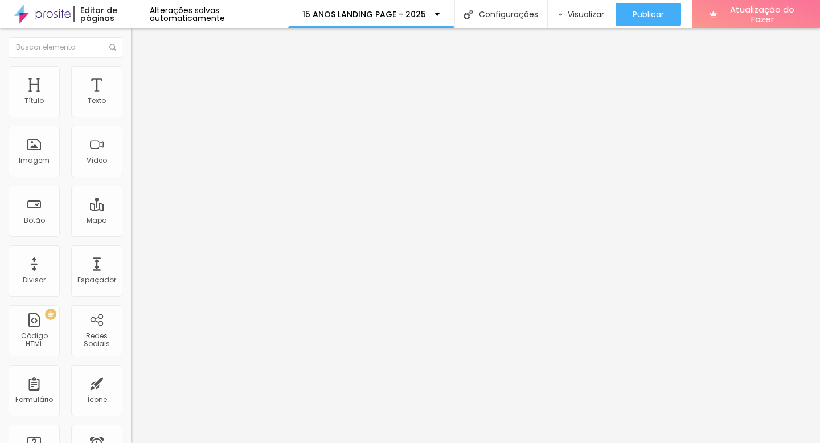
type input "197"
type input "200"
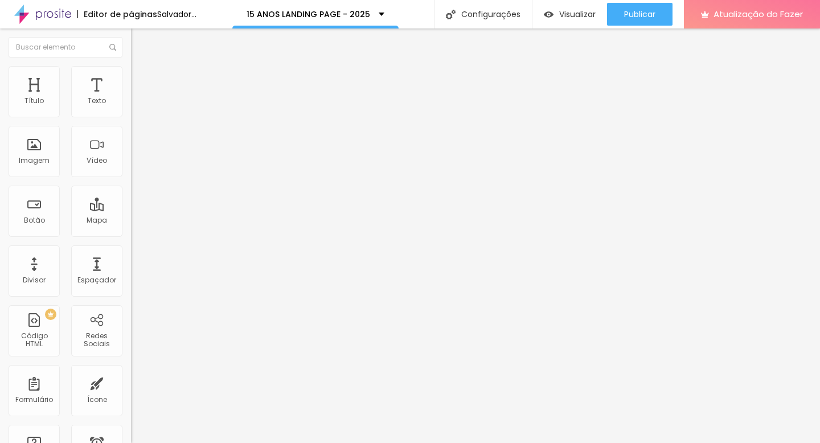
drag, startPoint x: 27, startPoint y: 145, endPoint x: 168, endPoint y: 158, distance: 141.2
type input "200"
click at [168, 250] on input "range" at bounding box center [167, 254] width 73 height 9
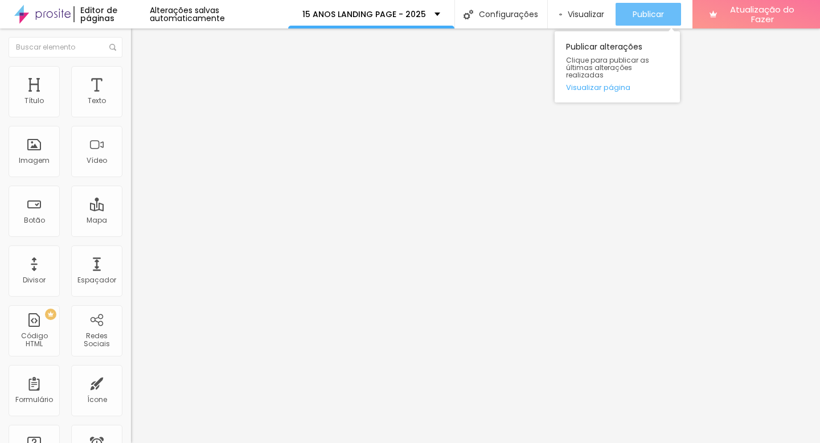
click at [659, 20] on div "Publicar" at bounding box center [647, 14] width 31 height 23
click at [653, 16] on font "Publicar" at bounding box center [647, 14] width 31 height 11
click at [648, 14] on font "Publicar" at bounding box center [647, 14] width 31 height 11
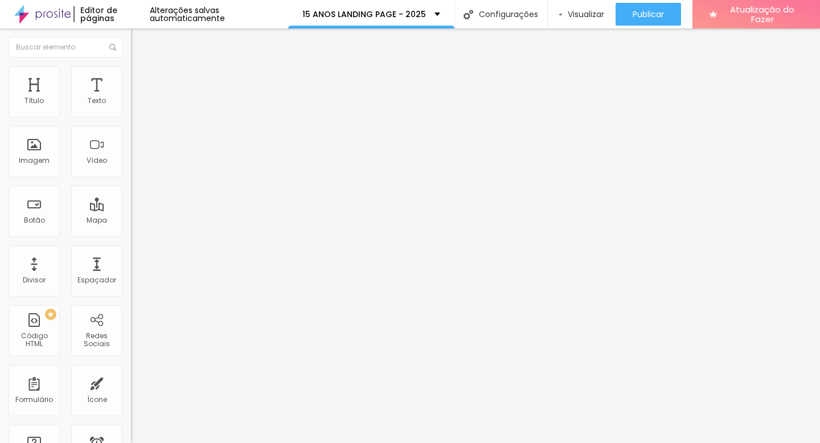
click at [131, 107] on input "Quero RECEBER O Orçamento Personalizado" at bounding box center [199, 101] width 137 height 11
paste input "garantir minha data agora"
type input "Quero garantir minha data"
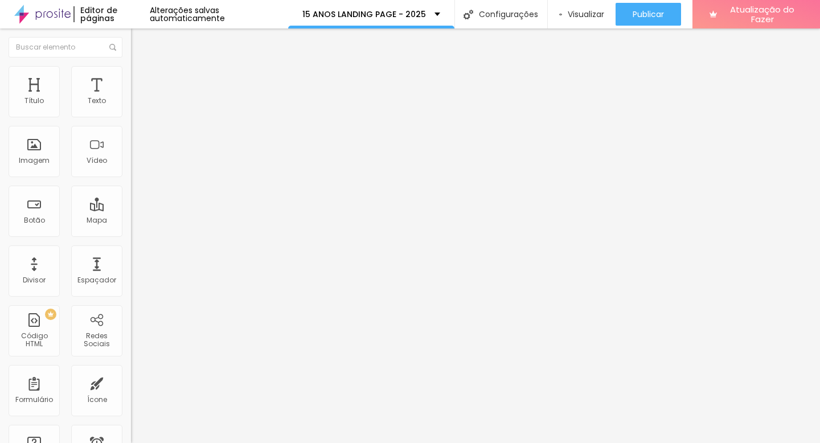
click at [131, 107] on input "Quero eternizar meu sonho agora" at bounding box center [199, 101] width 137 height 11
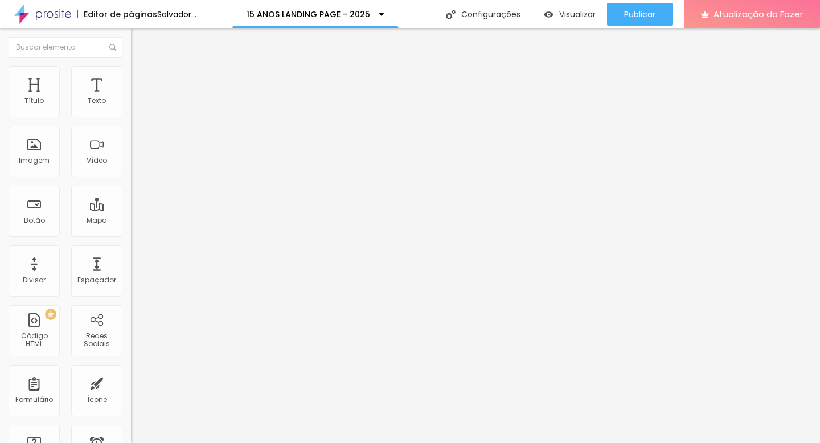
type input "Quero eternizar meu sonho"
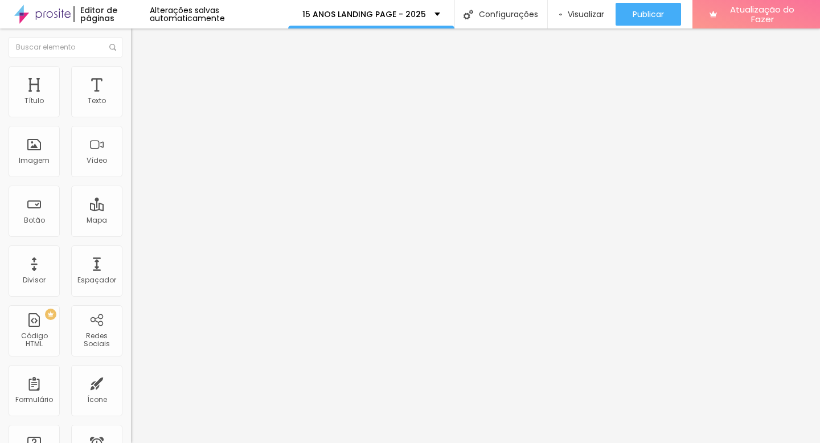
scroll to position [0, 0]
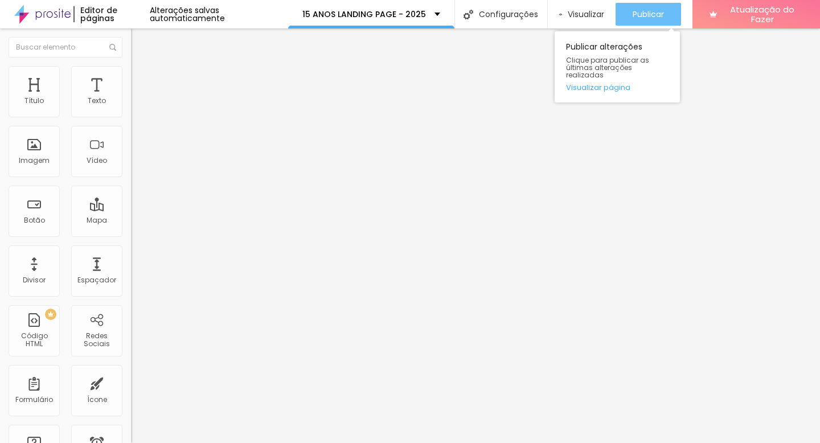
click at [649, 13] on font "Publicar" at bounding box center [647, 14] width 31 height 11
click at [645, 10] on font "Publicar" at bounding box center [647, 14] width 31 height 11
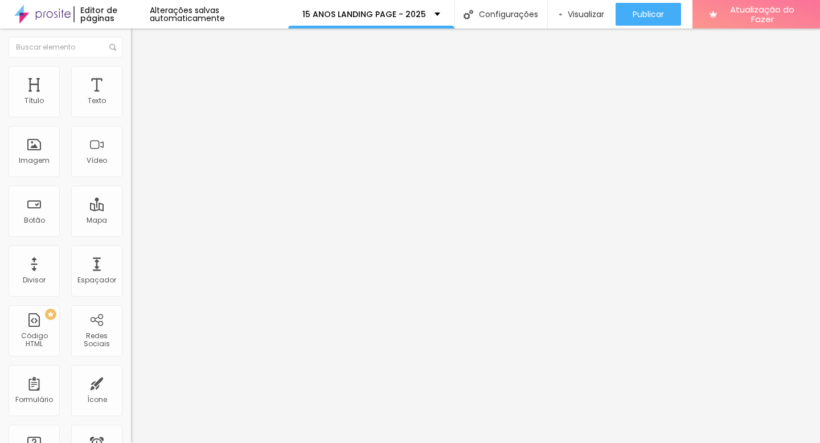
click at [131, 107] on input "Quero eternizar meu sonho agora" at bounding box center [199, 101] width 137 height 11
paste input "garantir minha data"
type input "Quero garantir minha data agora"
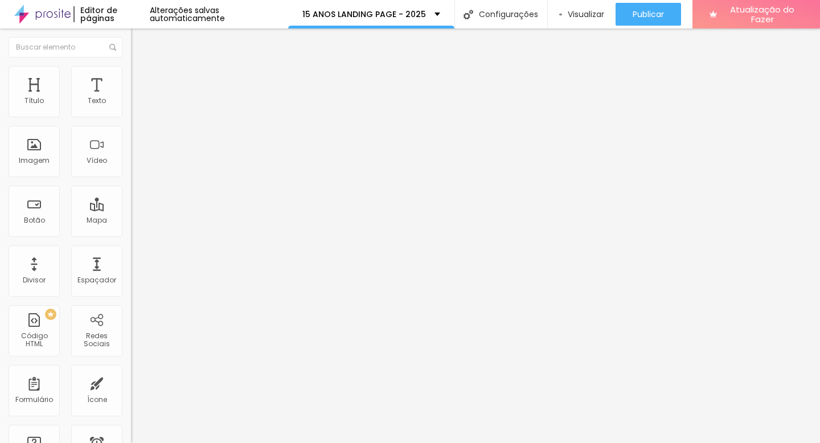
scroll to position [0, 0]
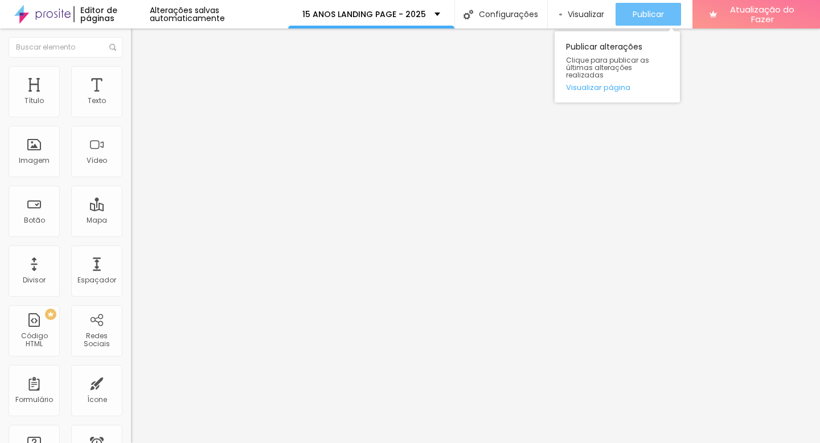
click at [665, 19] on button "Publicar" at bounding box center [647, 14] width 65 height 23
